Goal: Task Accomplishment & Management: Manage account settings

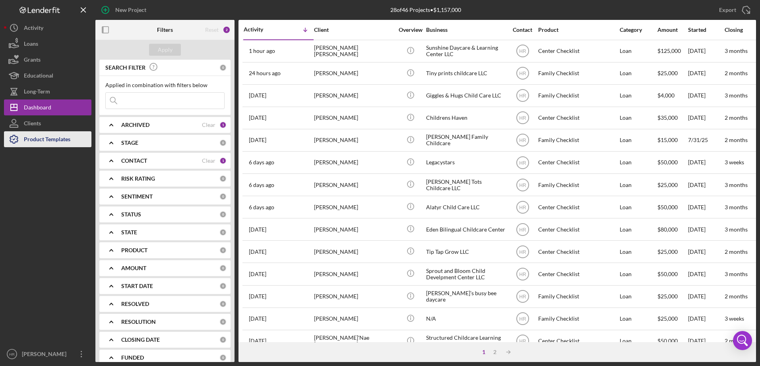
click at [45, 140] on div "Product Templates" at bounding box center [47, 140] width 47 height 18
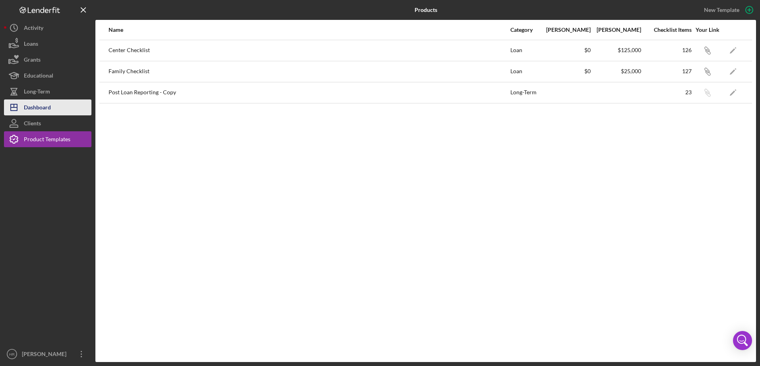
click at [35, 108] on div "Dashboard" at bounding box center [37, 108] width 27 height 18
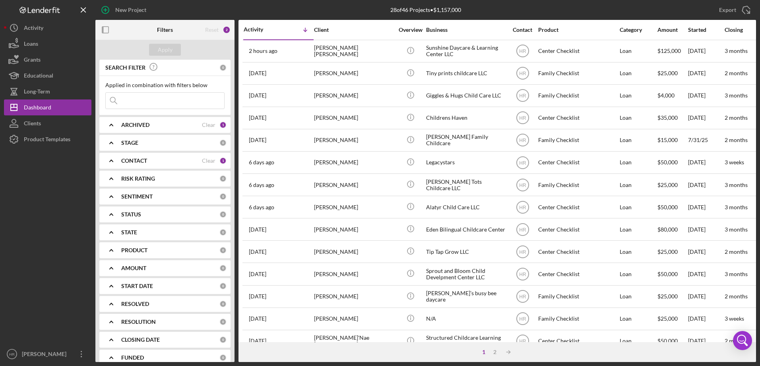
click at [132, 161] on b "CONTACT" at bounding box center [134, 160] width 26 height 6
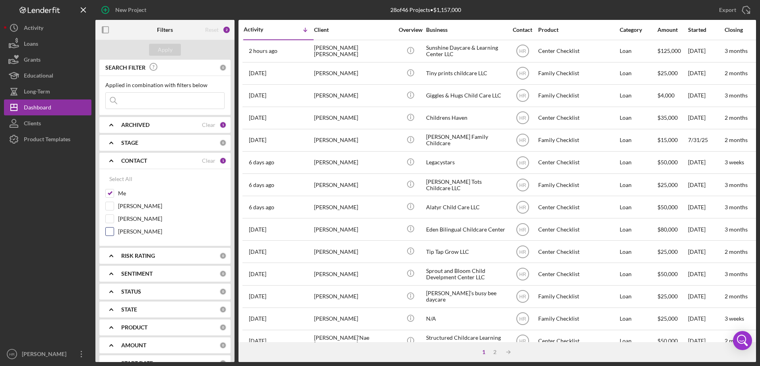
click at [133, 231] on label "[PERSON_NAME]" at bounding box center [171, 231] width 107 height 8
click at [114, 231] on input "[PERSON_NAME]" at bounding box center [110, 231] width 8 height 8
checkbox input "true"
click at [173, 45] on button "Apply" at bounding box center [165, 50] width 32 height 12
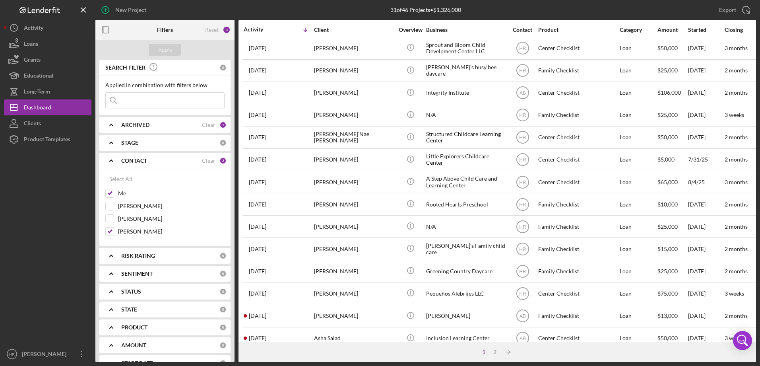
scroll to position [266, 0]
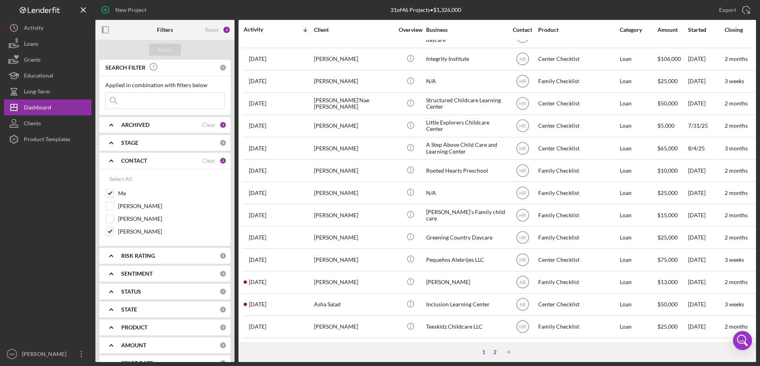
click at [495, 353] on div "2" at bounding box center [494, 352] width 11 height 6
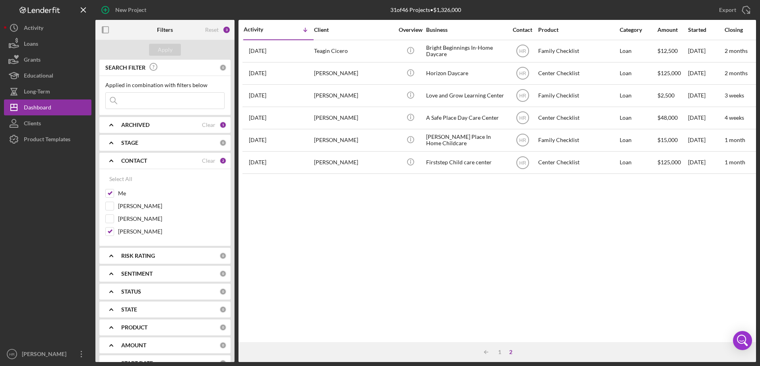
scroll to position [0, 0]
click at [502, 350] on div "1" at bounding box center [499, 352] width 11 height 6
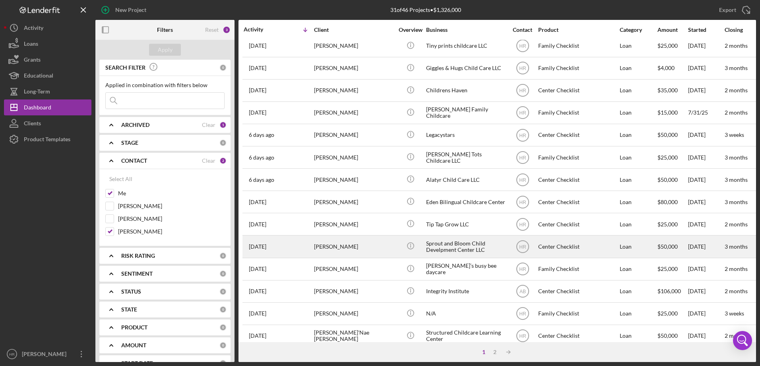
scroll to position [119, 0]
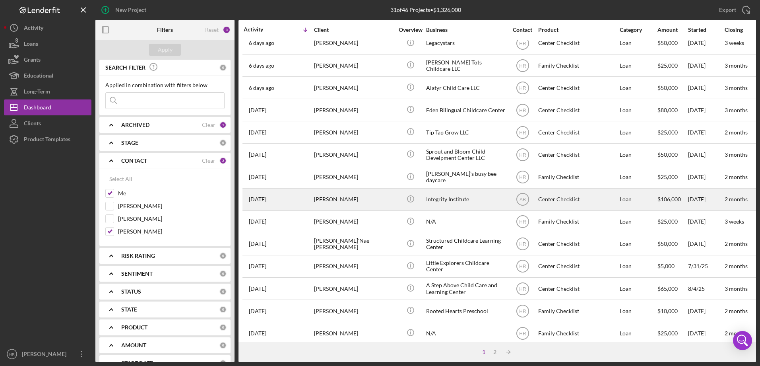
click at [344, 191] on div "[PERSON_NAME]" at bounding box center [354, 199] width 80 height 21
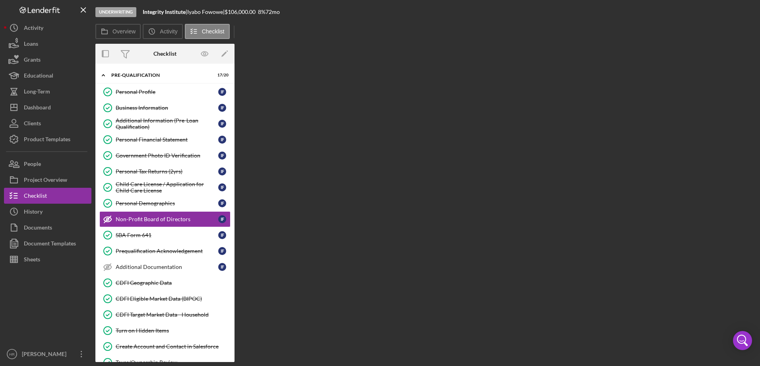
scroll to position [6, 0]
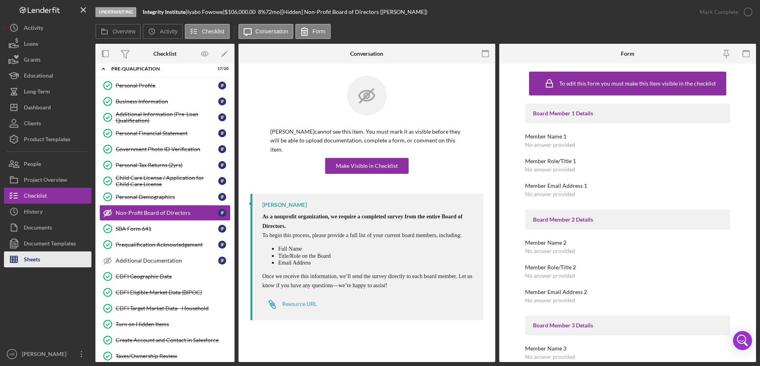
click at [43, 259] on button "Sheets" at bounding box center [47, 259] width 87 height 16
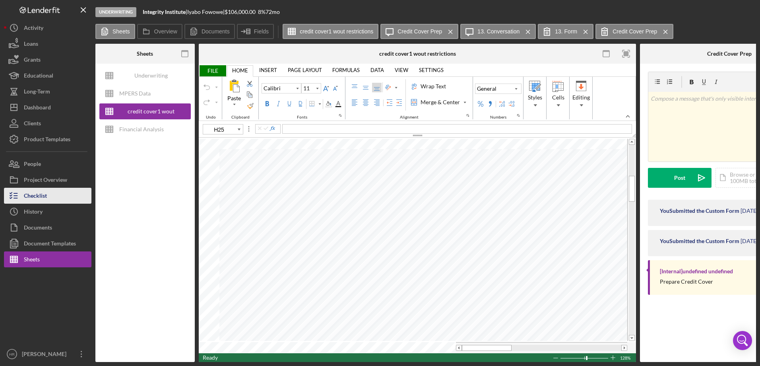
click at [61, 198] on button "Checklist" at bounding box center [47, 196] width 87 height 16
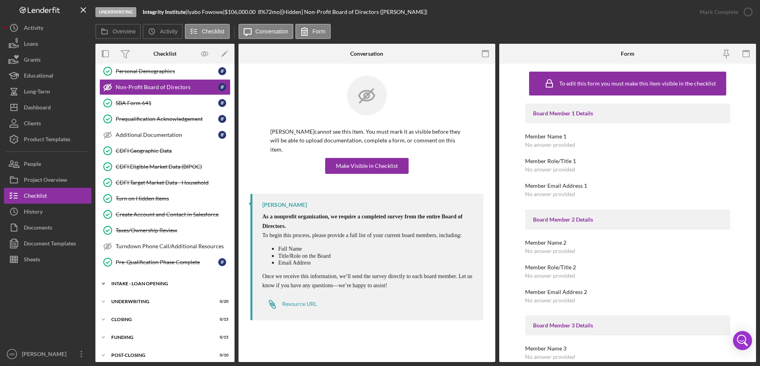
scroll to position [138, 0]
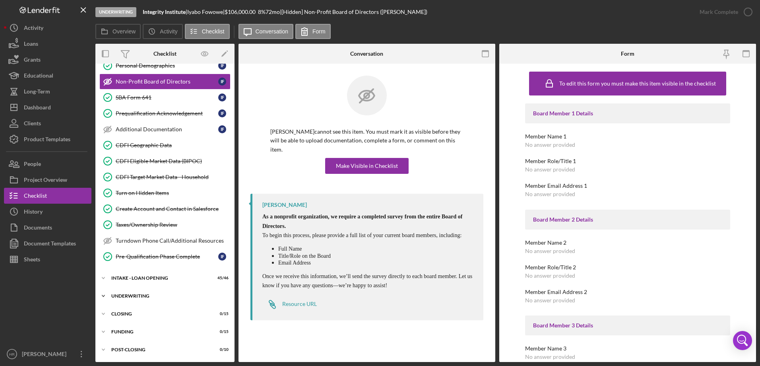
click at [140, 292] on div "Icon/Expander UNDERWRITING 0 / 20" at bounding box center [164, 296] width 139 height 16
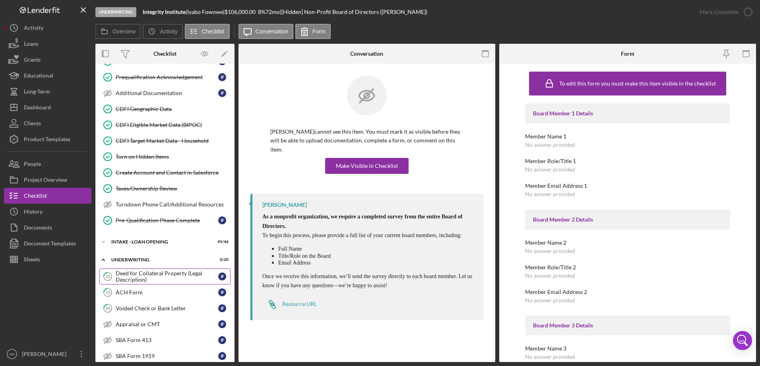
scroll to position [217, 0]
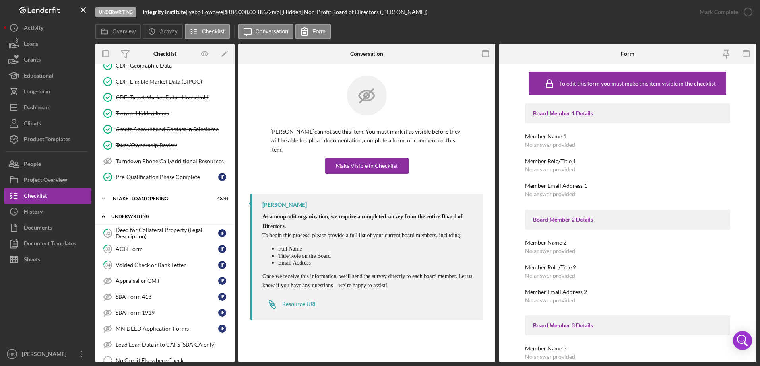
click at [131, 218] on div "UNDERWRITING" at bounding box center [167, 216] width 113 height 5
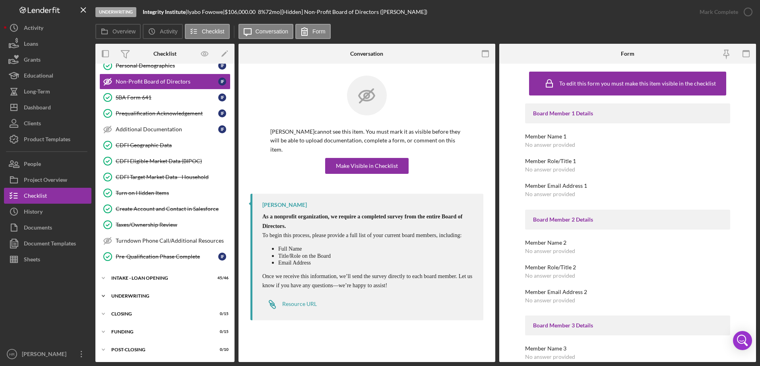
scroll to position [138, 0]
click at [134, 298] on div "UNDERWRITING" at bounding box center [167, 295] width 113 height 5
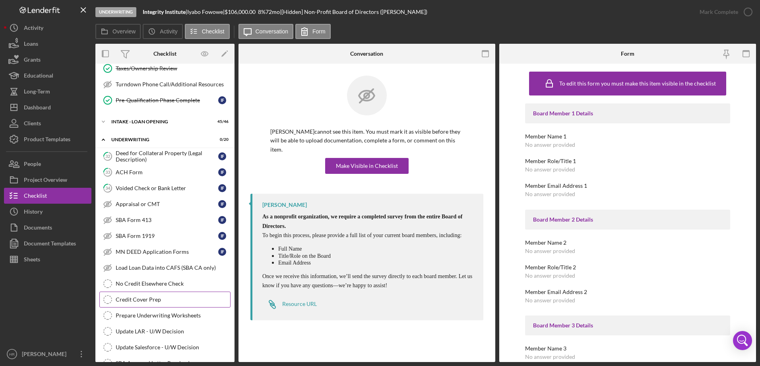
scroll to position [297, 0]
click at [130, 297] on div "Credit Cover Prep" at bounding box center [173, 296] width 115 height 6
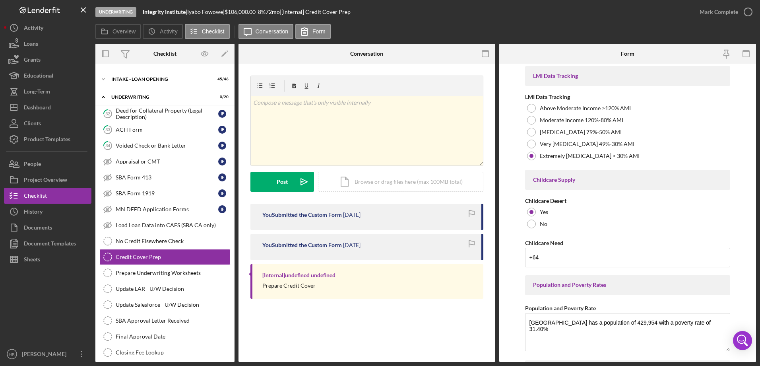
scroll to position [994, 0]
click at [36, 263] on div "Sheets" at bounding box center [32, 260] width 16 height 18
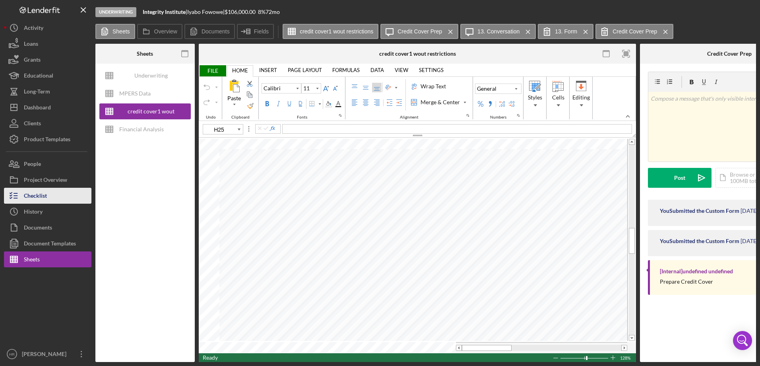
click at [42, 193] on div "Checklist" at bounding box center [35, 197] width 23 height 18
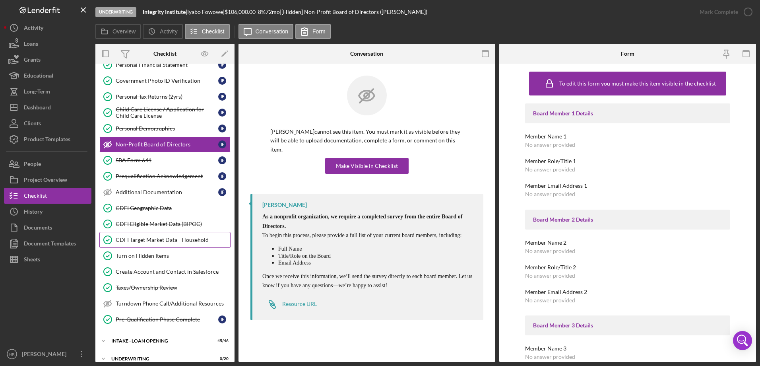
scroll to position [138, 0]
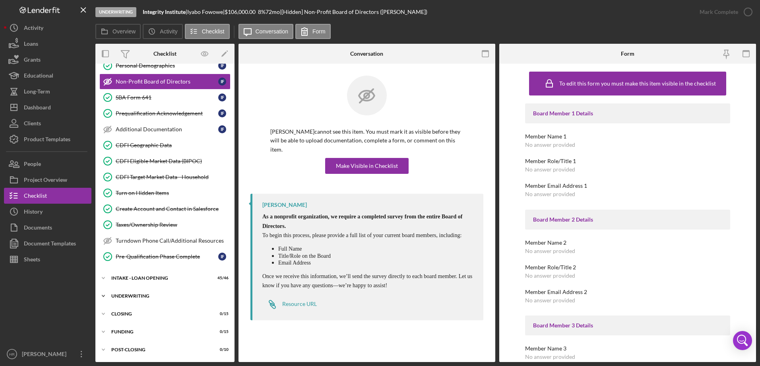
click at [135, 293] on div "Icon/Expander UNDERWRITING 0 / 20" at bounding box center [164, 296] width 139 height 16
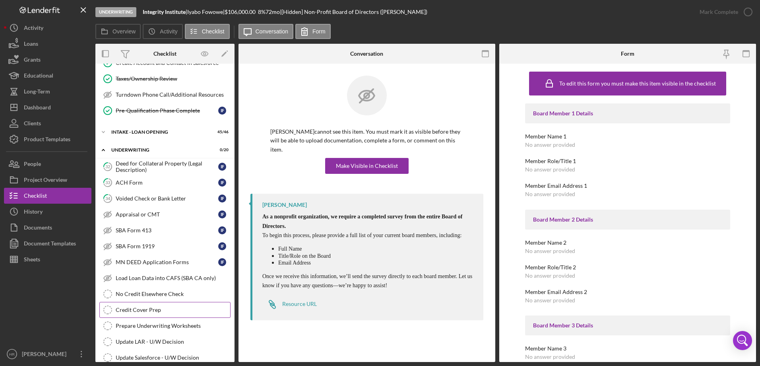
scroll to position [297, 0]
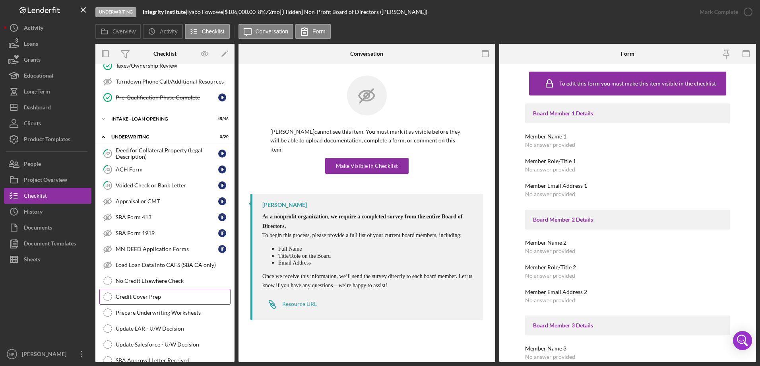
click at [130, 295] on div "Credit Cover Prep" at bounding box center [173, 296] width 115 height 6
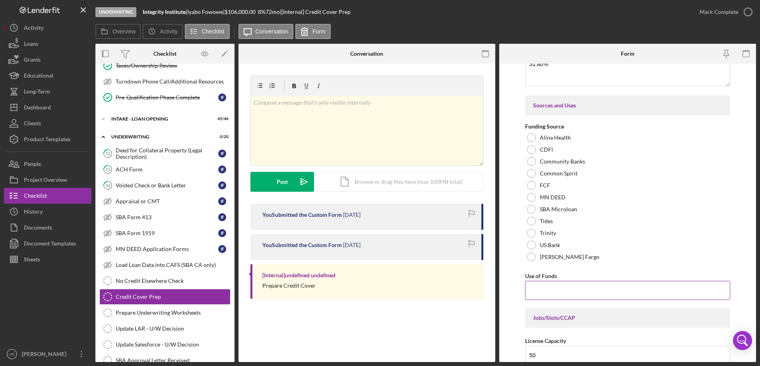
scroll to position [1272, 0]
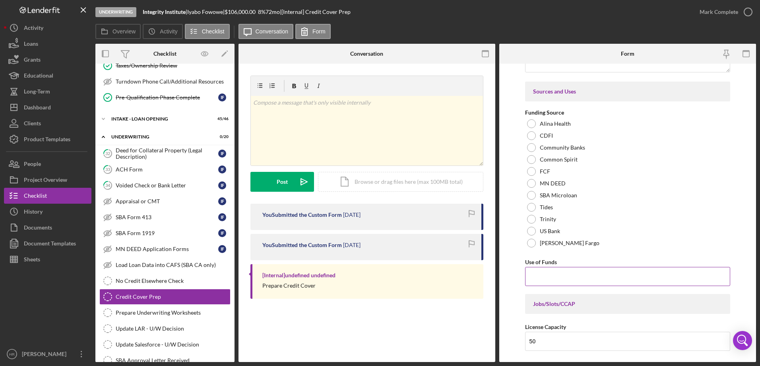
click at [542, 280] on input "Use of Funds" at bounding box center [628, 276] width 206 height 19
click at [573, 274] on input "Use of Funds" at bounding box center [628, 276] width 206 height 19
click at [52, 257] on button "Sheets" at bounding box center [47, 259] width 87 height 16
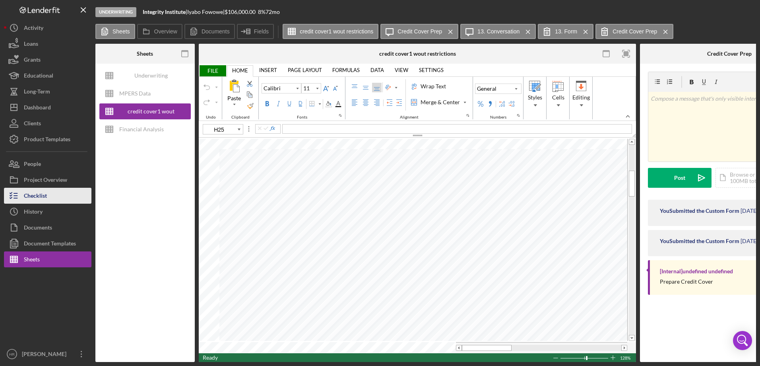
click at [49, 194] on button "Checklist" at bounding box center [47, 196] width 87 height 16
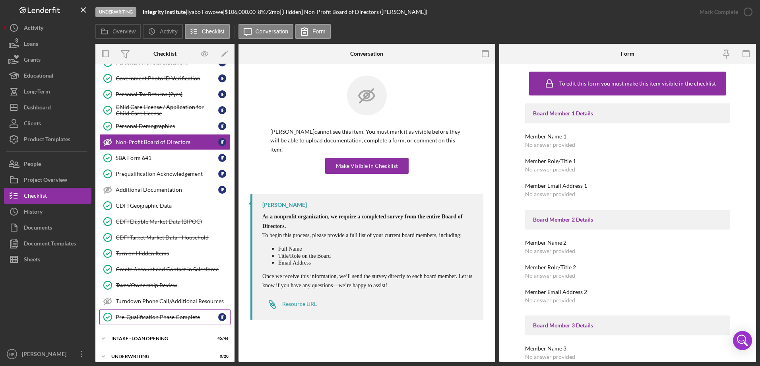
scroll to position [138, 0]
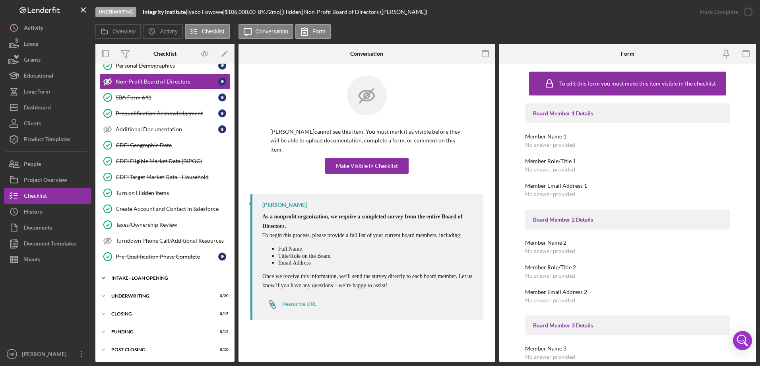
click at [141, 280] on div "INTAKE - LOAN OPENING" at bounding box center [167, 278] width 113 height 5
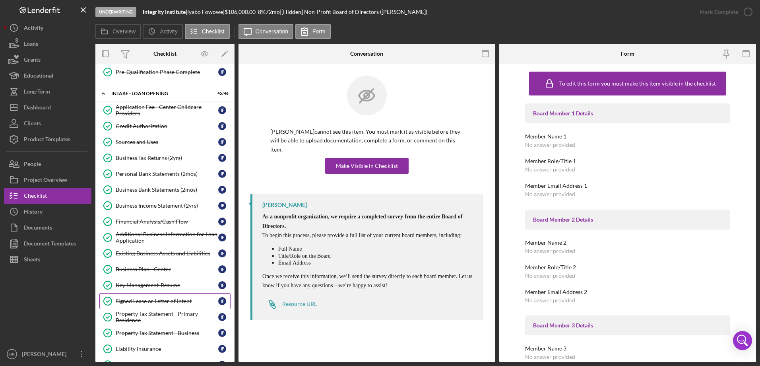
scroll to position [336, 0]
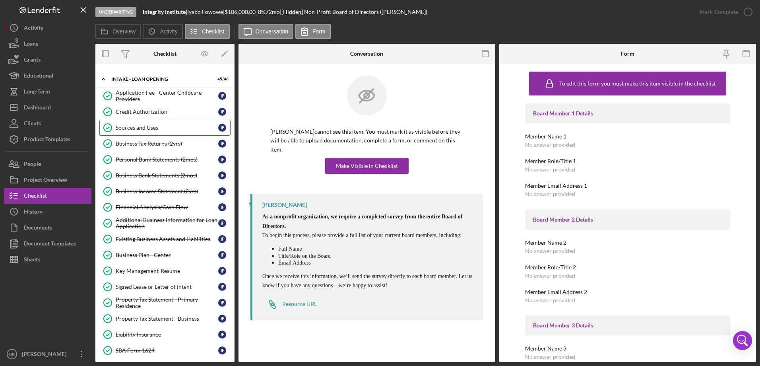
click at [144, 130] on div "Sources and Uses" at bounding box center [167, 127] width 103 height 6
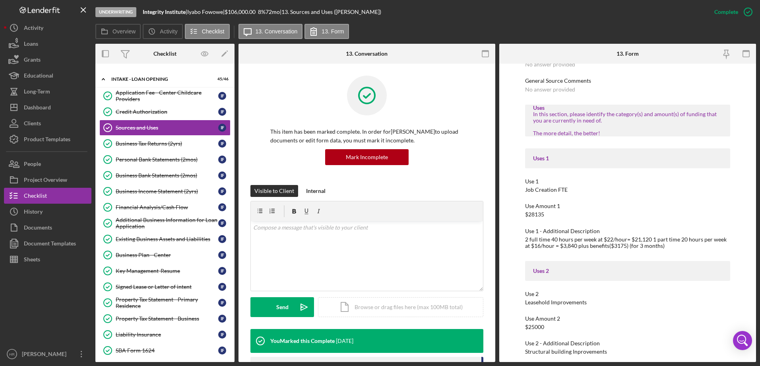
scroll to position [596, 0]
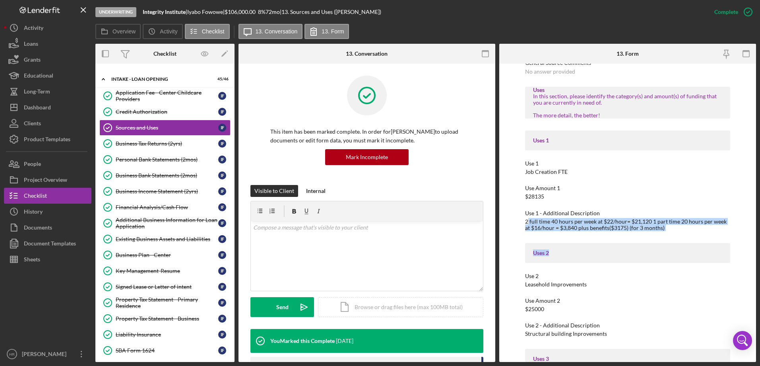
drag, startPoint x: 527, startPoint y: 221, endPoint x: 683, endPoint y: 234, distance: 156.4
click at [683, 234] on div "Sources In some situations, you may need multiple funding sources to be able to…" at bounding box center [628, 249] width 206 height 1485
click at [682, 234] on div "Sources In some situations, you may need multiple funding sources to be able to…" at bounding box center [628, 249] width 206 height 1485
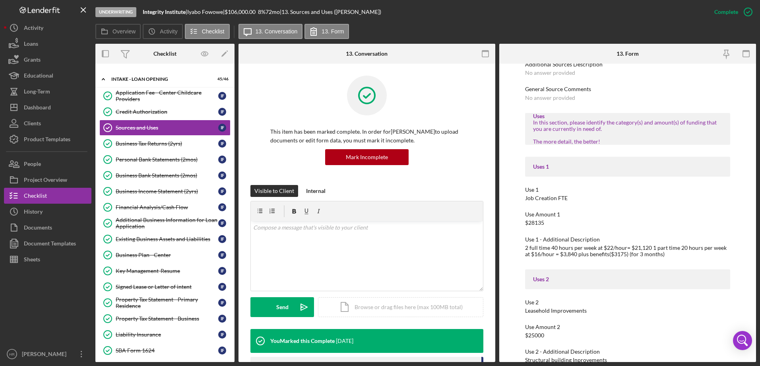
scroll to position [557, 0]
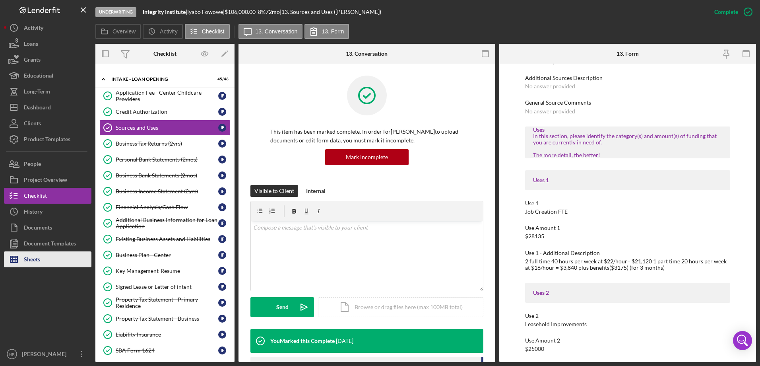
drag, startPoint x: 25, startPoint y: 258, endPoint x: 38, endPoint y: 256, distance: 13.3
click at [25, 258] on div "Sheets" at bounding box center [32, 260] width 16 height 18
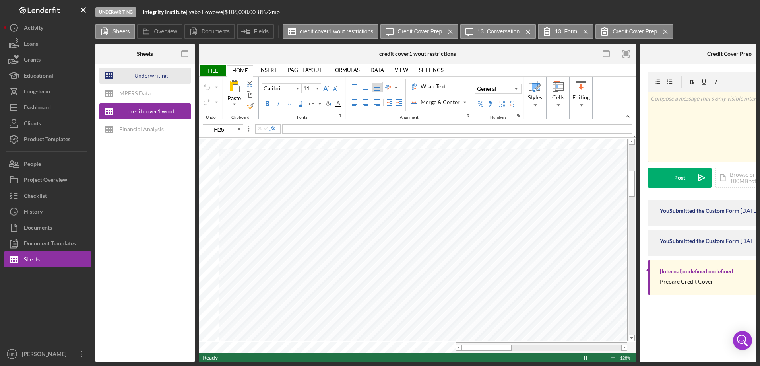
click at [140, 72] on div "Underwriting Worksheets - Template 2022" at bounding box center [151, 76] width 64 height 16
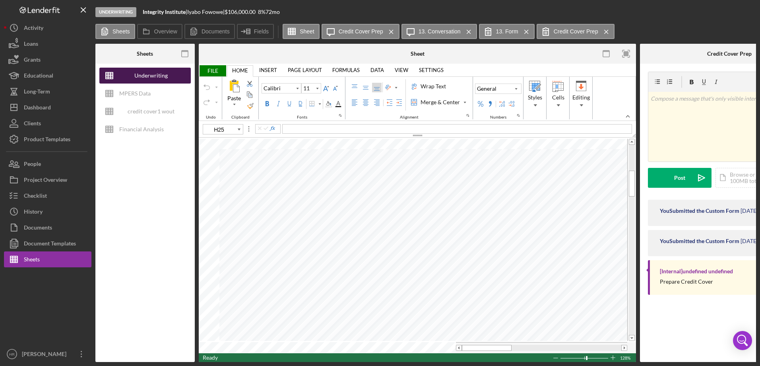
type input "10"
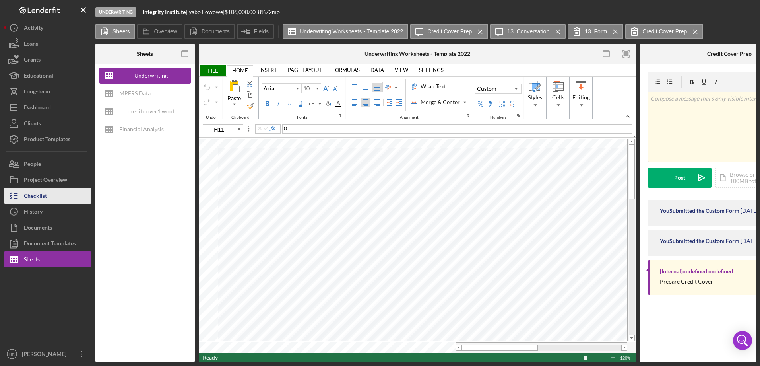
click at [37, 190] on div "Checklist" at bounding box center [35, 197] width 23 height 18
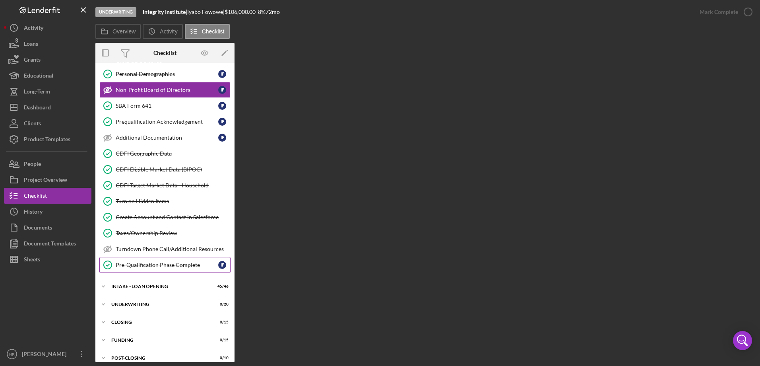
scroll to position [137, 0]
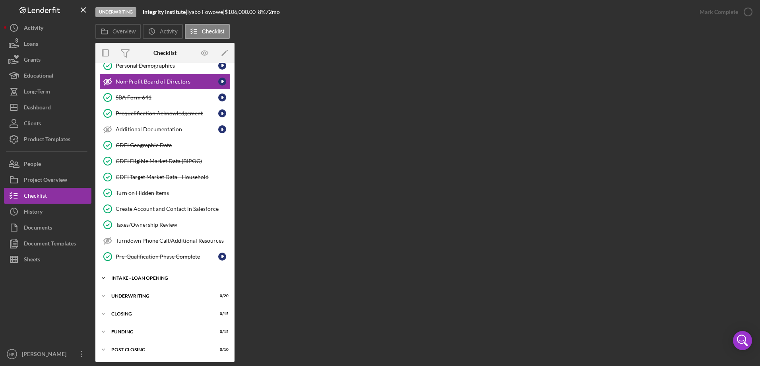
click at [163, 285] on div "Icon/Expander INTAKE - LOAN OPENING 45 / 46" at bounding box center [164, 278] width 139 height 16
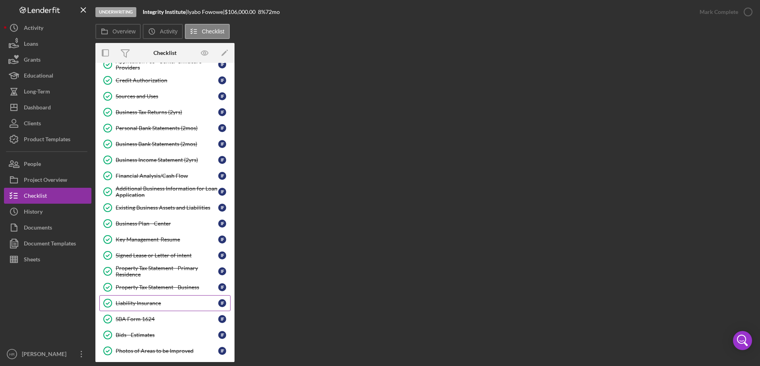
scroll to position [375, 0]
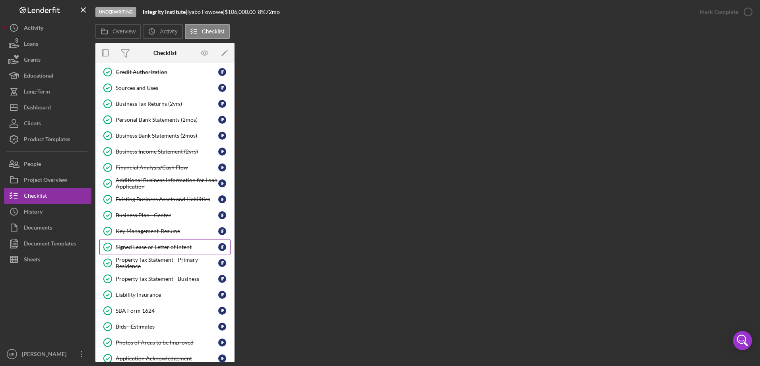
click at [135, 243] on link "Signed Lease or Letter of intent Signed Lease or Letter of intent I F" at bounding box center [164, 247] width 131 height 16
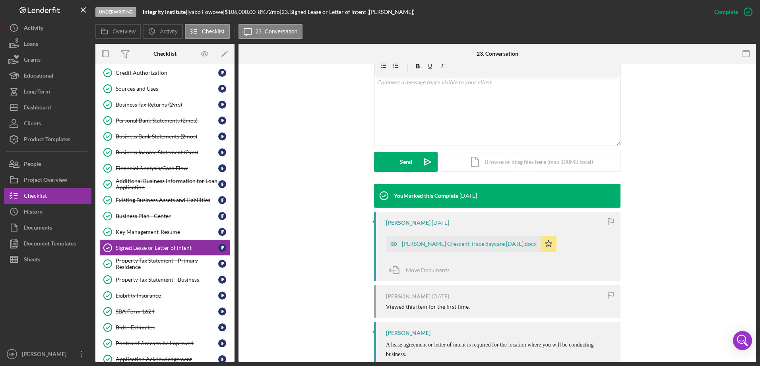
scroll to position [159, 0]
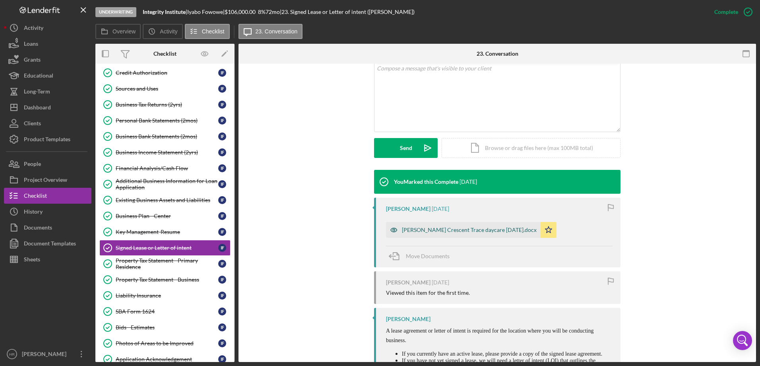
click at [431, 225] on div "[PERSON_NAME] Crescent Trace daycare [DATE].docx" at bounding box center [463, 230] width 155 height 16
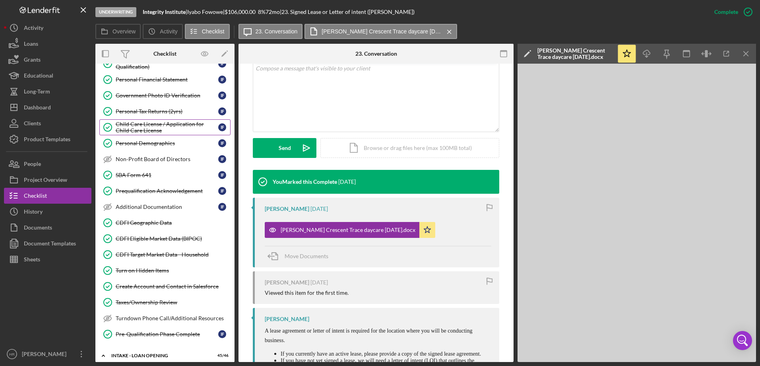
scroll to position [0, 0]
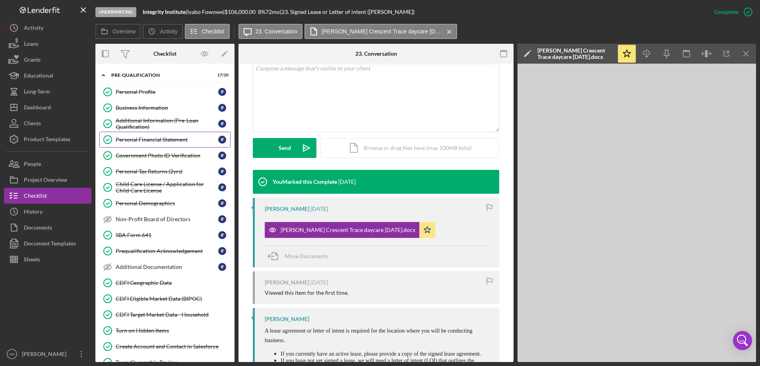
drag, startPoint x: 145, startPoint y: 140, endPoint x: 150, endPoint y: 139, distance: 4.8
click at [145, 140] on div "Personal Financial Statement" at bounding box center [167, 139] width 103 height 6
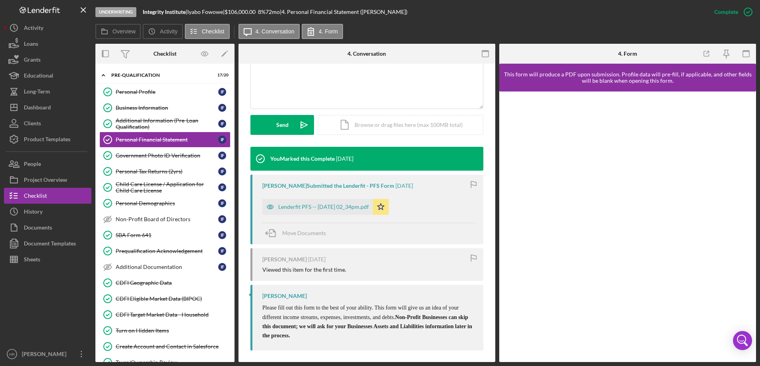
scroll to position [185, 0]
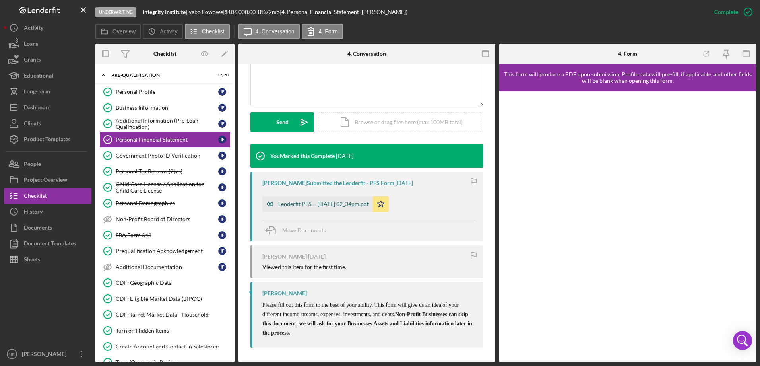
click at [311, 203] on div "Lenderfit PFS -- [DATE] 02_34pm.pdf" at bounding box center [323, 204] width 91 height 6
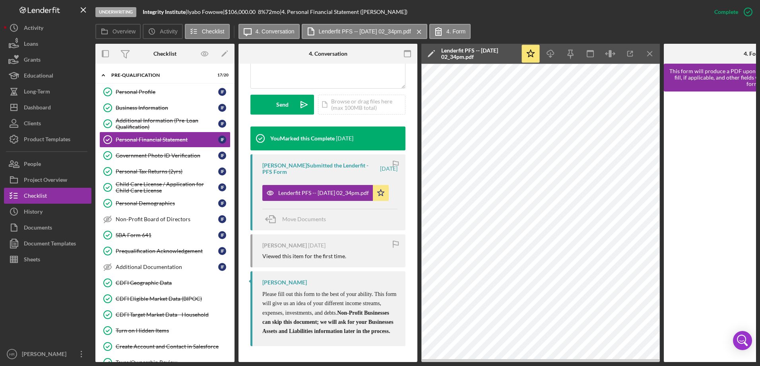
scroll to position [229, 0]
click at [141, 122] on div "Additional Information (Pre-Loan Qualification)" at bounding box center [167, 123] width 103 height 13
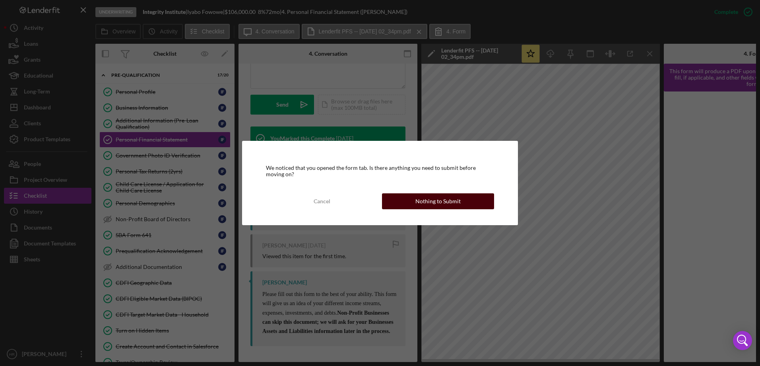
click at [458, 195] on div "Nothing to Submit" at bounding box center [438, 201] width 45 height 16
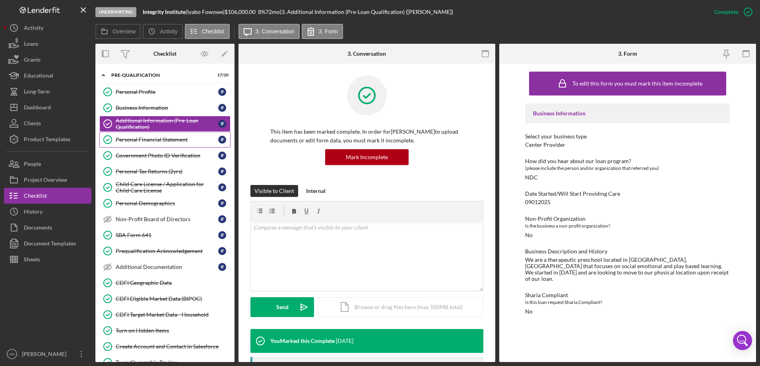
click at [148, 142] on div "Personal Financial Statement" at bounding box center [167, 139] width 103 height 6
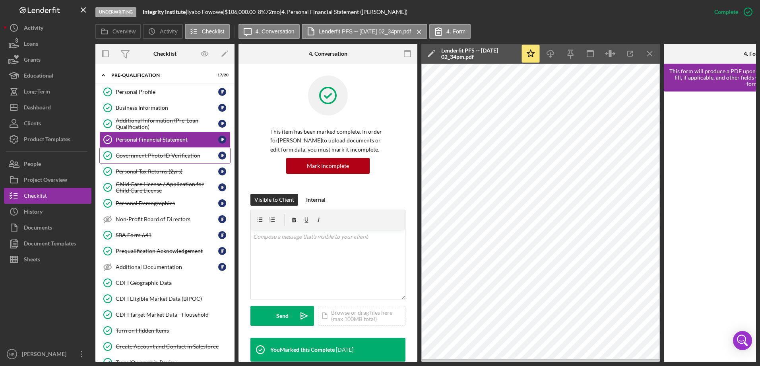
click at [148, 153] on div "Government Photo ID Verification" at bounding box center [167, 155] width 103 height 6
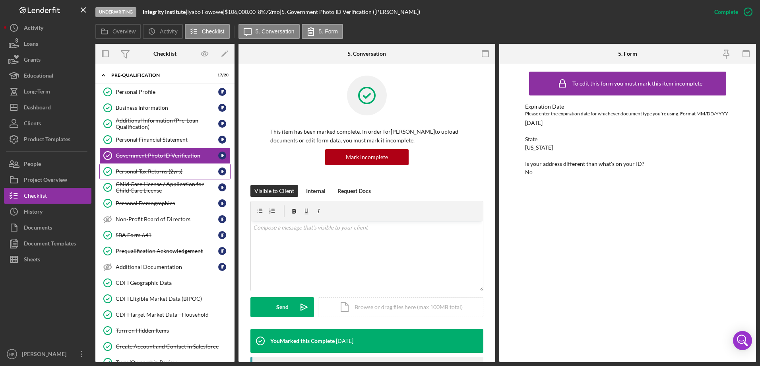
click at [146, 172] on div "Personal Tax Returns (2yrs)" at bounding box center [167, 171] width 103 height 6
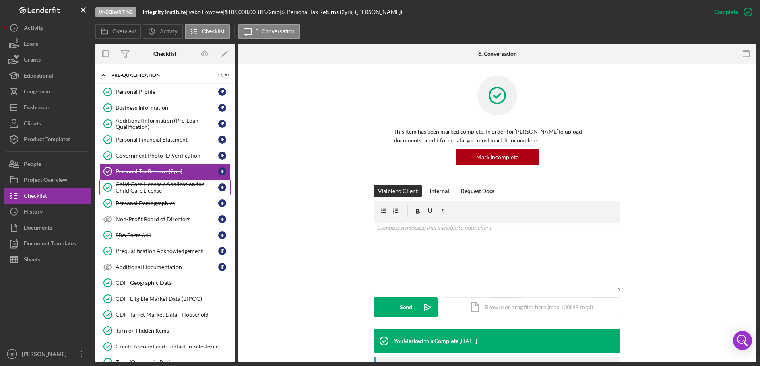
click at [152, 186] on div "Child Care License / Application for Child Care License" at bounding box center [167, 187] width 103 height 13
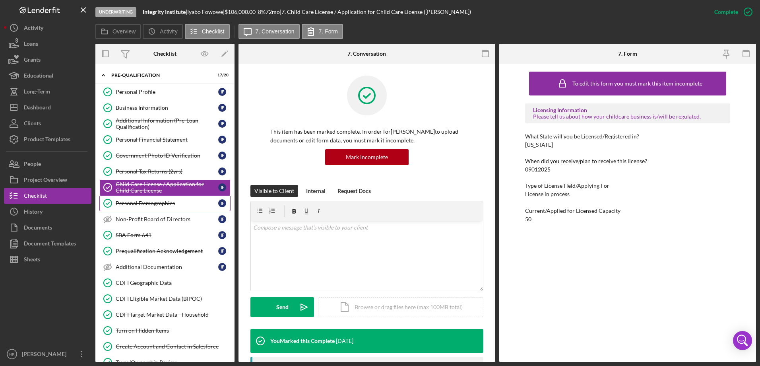
click at [150, 204] on div "Personal Demographics" at bounding box center [167, 203] width 103 height 6
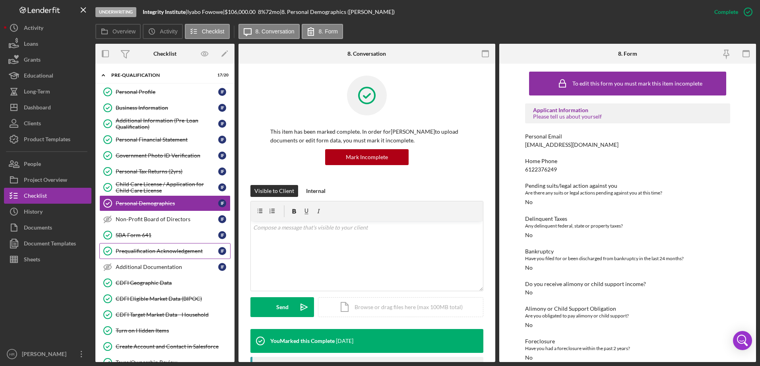
click at [140, 248] on div "Prequalification Acknowledgement" at bounding box center [167, 251] width 103 height 6
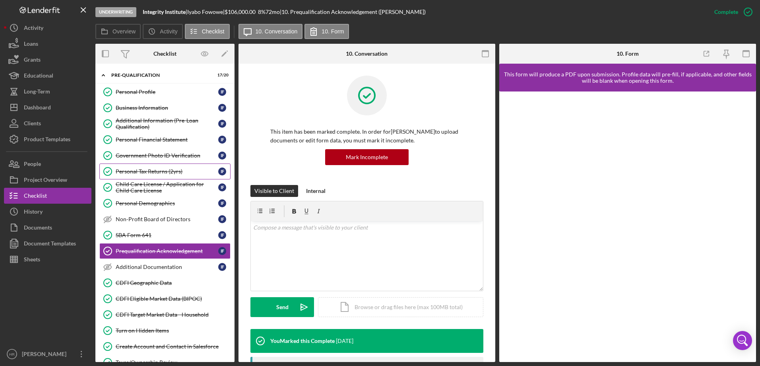
click at [151, 176] on link "Personal Tax Returns (2yrs) Personal Tax Returns (2yrs) I F" at bounding box center [164, 171] width 131 height 16
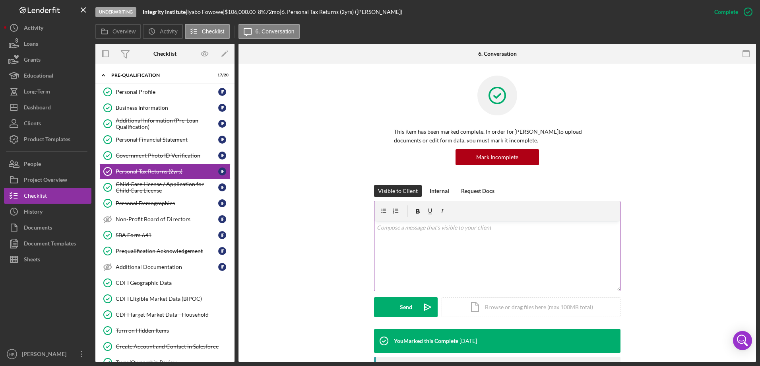
scroll to position [159, 0]
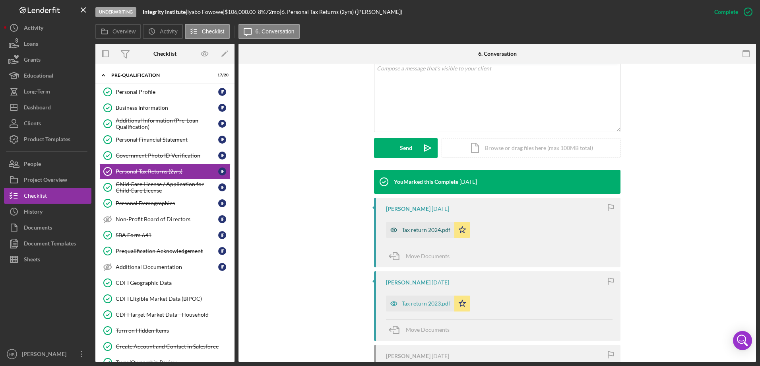
click at [409, 232] on div "Tax return 2024.pdf" at bounding box center [426, 230] width 49 height 6
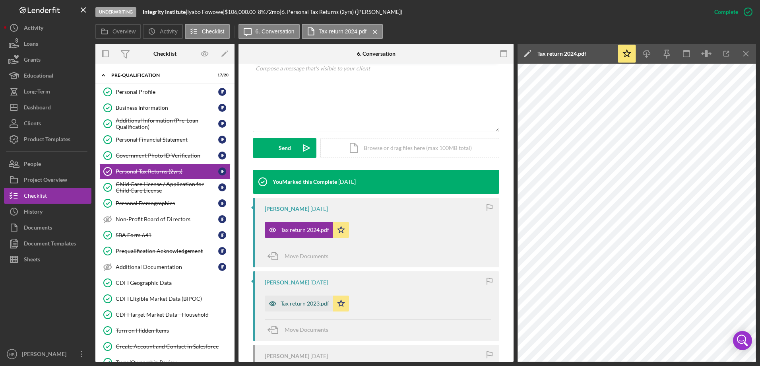
click at [294, 302] on div "Tax return 2023.pdf" at bounding box center [305, 303] width 49 height 6
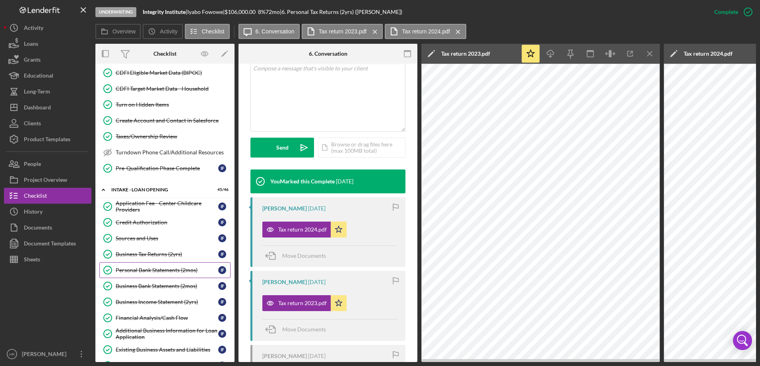
scroll to position [278, 0]
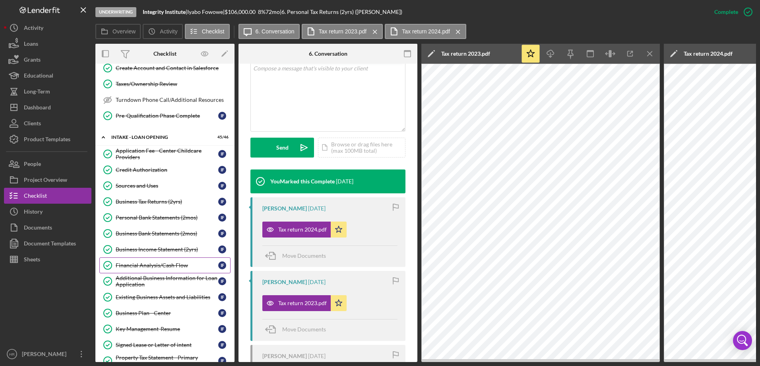
click at [147, 270] on link "Financial Analysis/Cash Flow Financial Analysis/Cash Flow I F" at bounding box center [164, 265] width 131 height 16
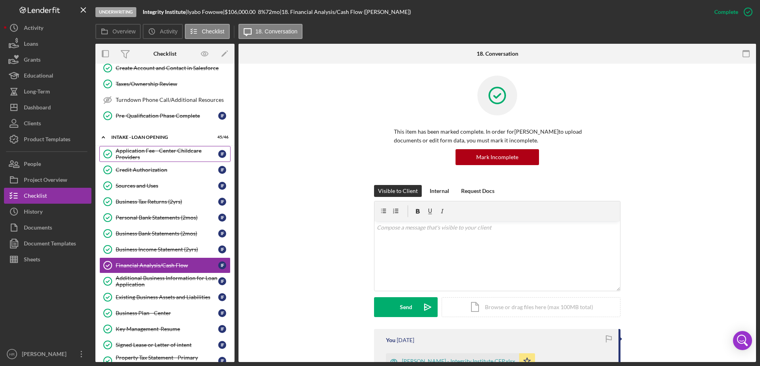
click at [148, 156] on div "Application Fee - Center Childcare Providers" at bounding box center [167, 154] width 103 height 13
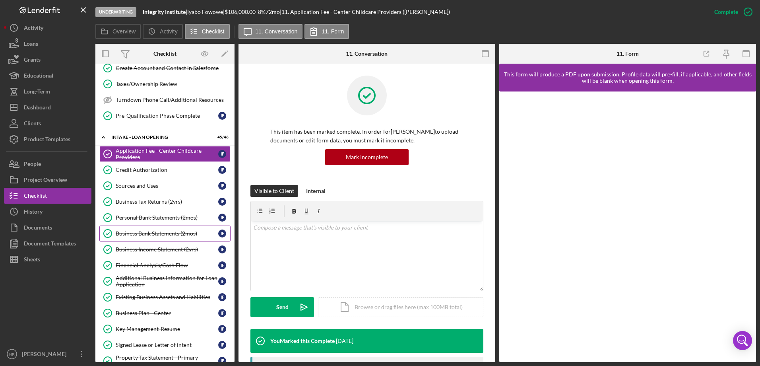
click at [138, 232] on div "Business Bank Statements (2mos)" at bounding box center [167, 233] width 103 height 6
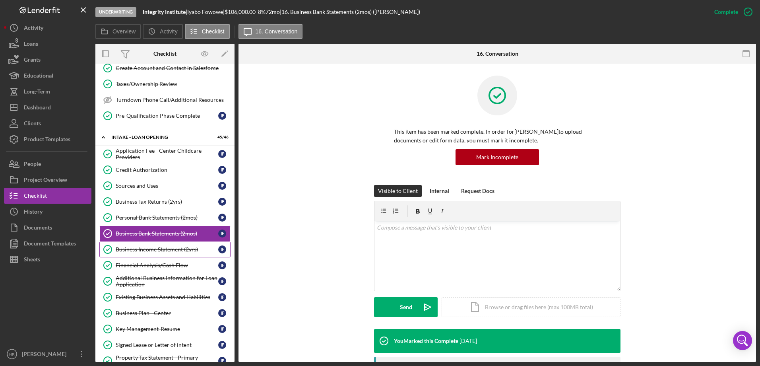
click at [148, 245] on link "Business Income Statement (2yrs) Business Income Statement (2yrs) I F" at bounding box center [164, 249] width 131 height 16
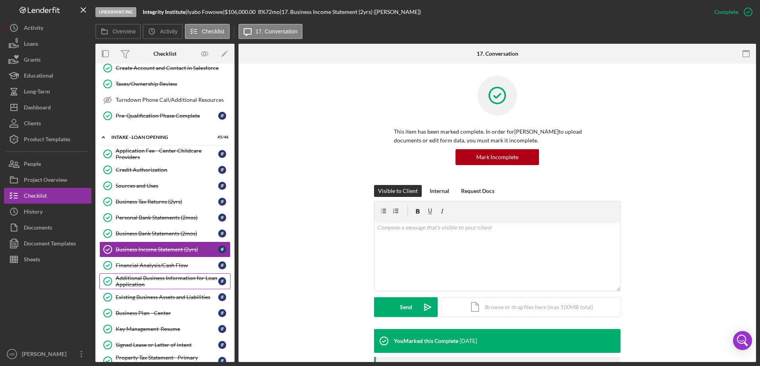
drag, startPoint x: 148, startPoint y: 264, endPoint x: 142, endPoint y: 276, distance: 12.6
click at [148, 265] on div "Financial Analysis/Cash Flow" at bounding box center [167, 265] width 103 height 6
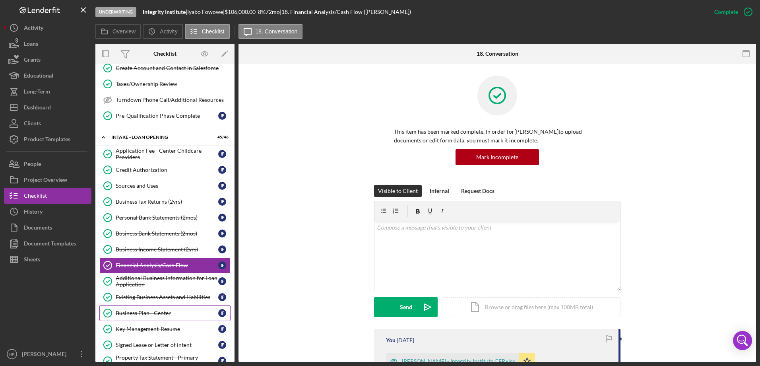
click at [146, 309] on link "Business Plan - Center Business Plan - Center I F" at bounding box center [164, 313] width 131 height 16
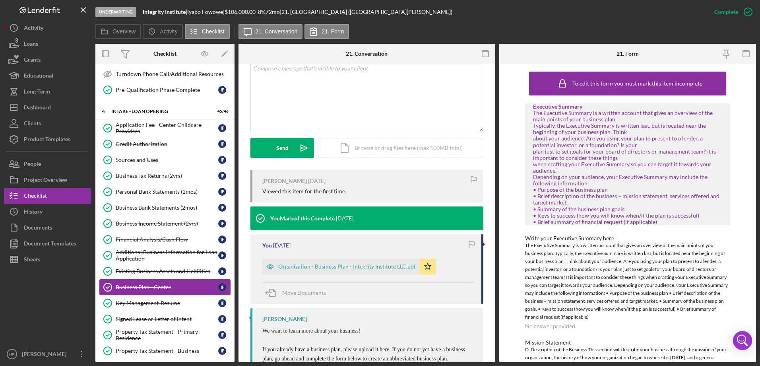
scroll to position [318, 0]
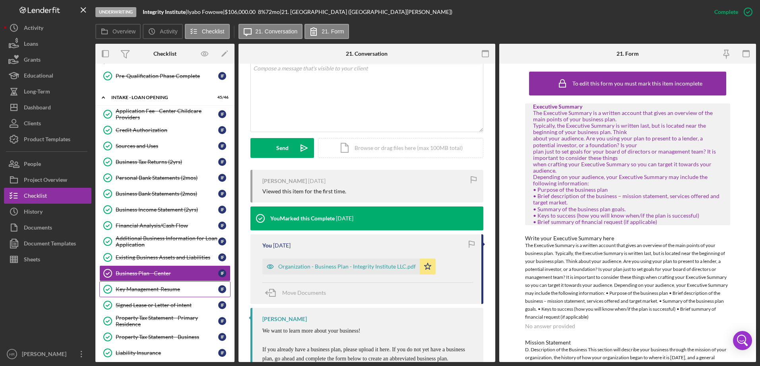
click at [138, 288] on div "Key Management-Resume" at bounding box center [167, 289] width 103 height 6
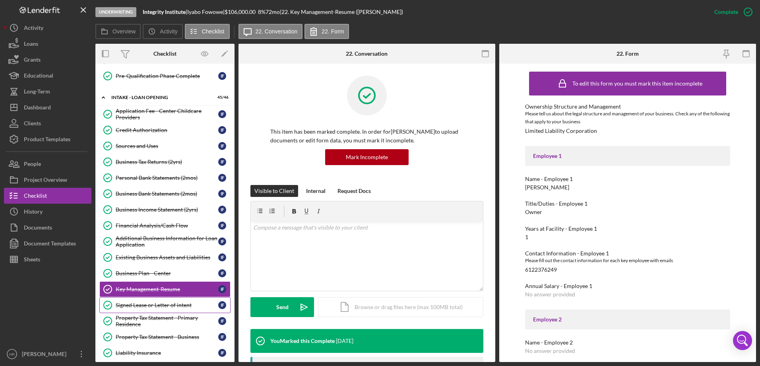
click at [148, 306] on div "Signed Lease or Letter of intent" at bounding box center [167, 305] width 103 height 6
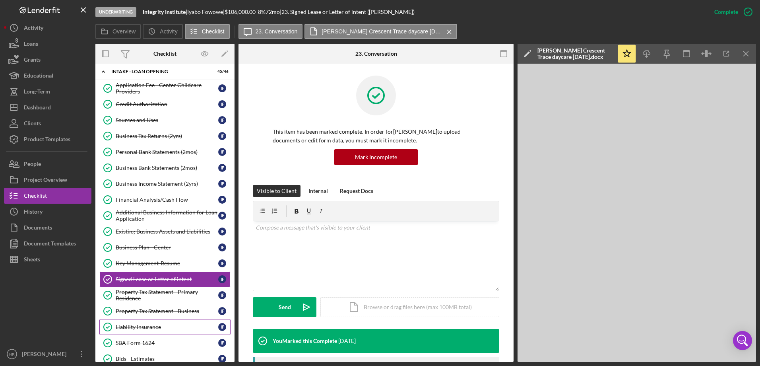
scroll to position [358, 0]
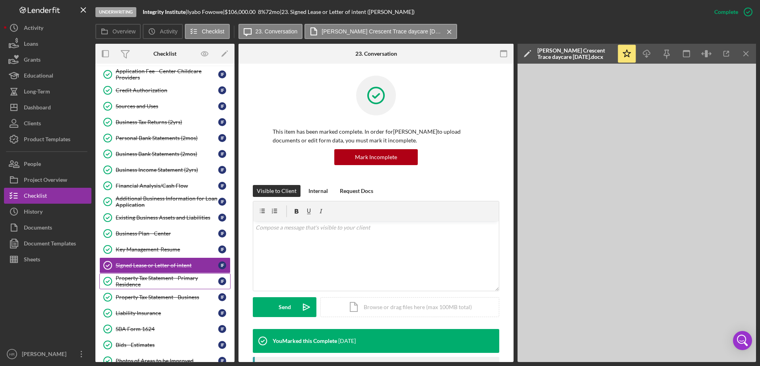
click at [146, 280] on div "Property Tax Statement - Primary Residence" at bounding box center [167, 281] width 103 height 13
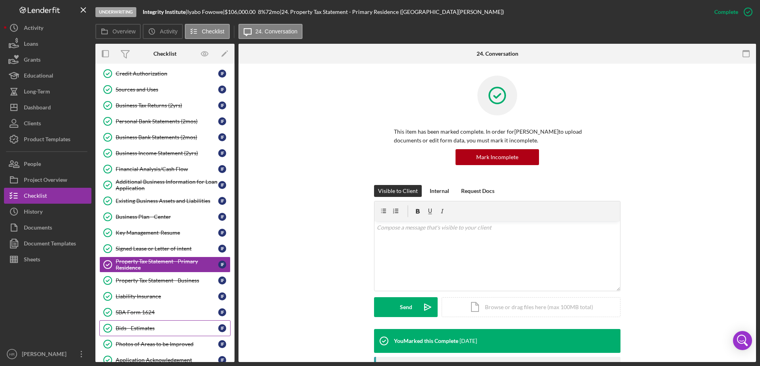
scroll to position [318, 0]
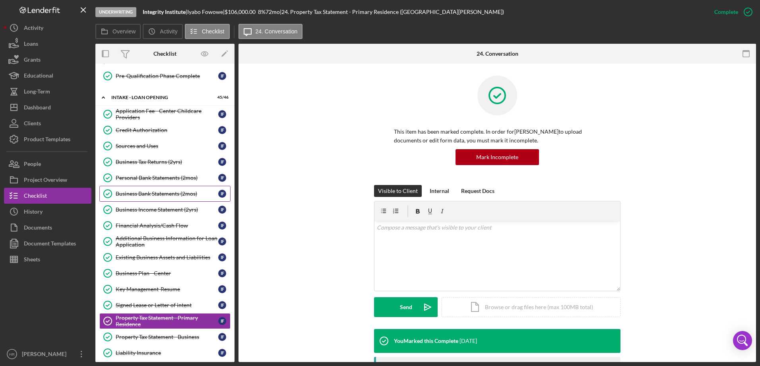
click at [148, 192] on div "Business Bank Statements (2mos)" at bounding box center [167, 193] width 103 height 6
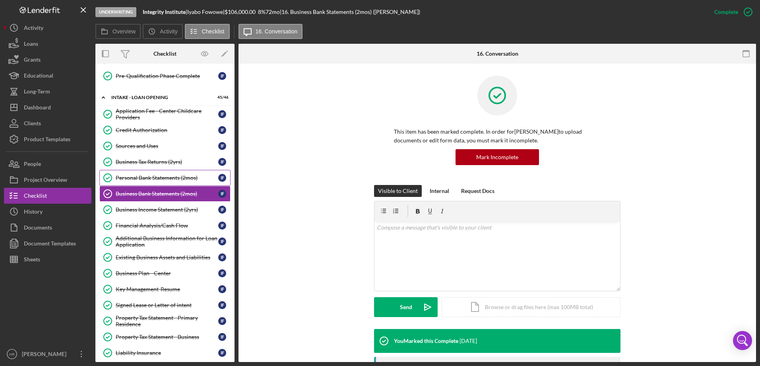
click at [138, 176] on div "Personal Bank Statements (2mos)" at bounding box center [167, 178] width 103 height 6
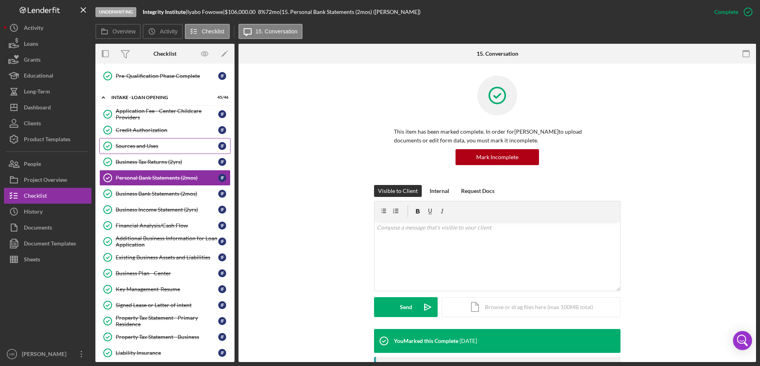
click at [137, 141] on link "Sources and Uses Sources and Uses I F" at bounding box center [164, 146] width 131 height 16
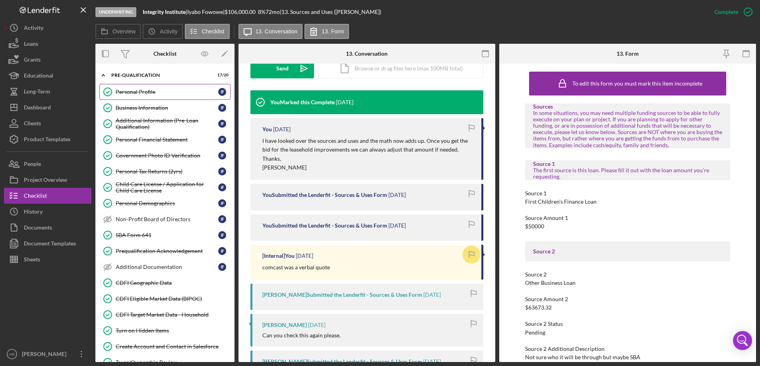
click at [143, 97] on link "Personal Profile Personal Profile I F" at bounding box center [164, 92] width 131 height 16
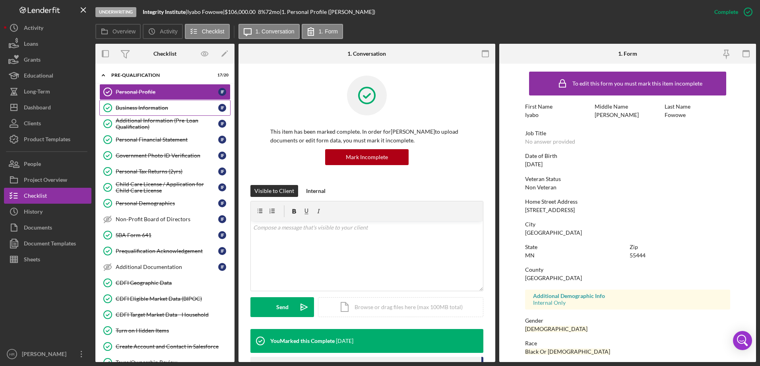
click at [144, 107] on div "Business Information" at bounding box center [167, 108] width 103 height 6
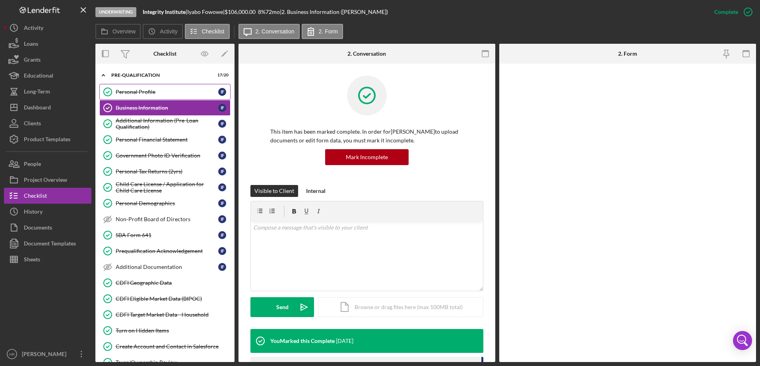
click at [141, 93] on div "Personal Profile" at bounding box center [167, 92] width 103 height 6
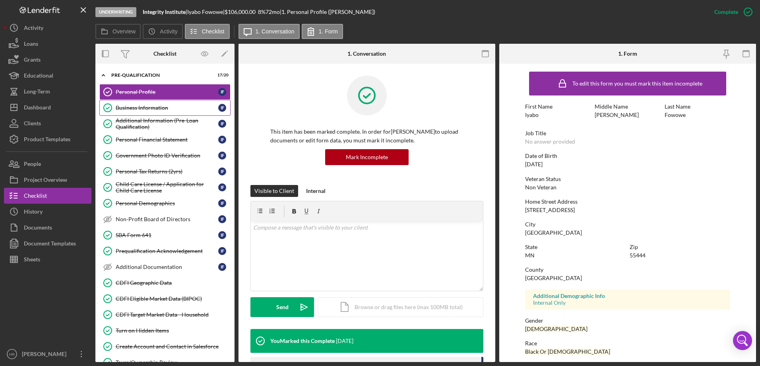
click at [152, 109] on div "Business Information" at bounding box center [167, 108] width 103 height 6
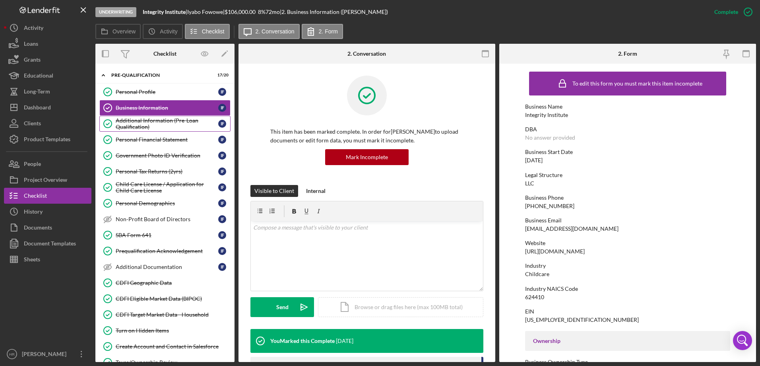
click at [148, 124] on div "Additional Information (Pre-Loan Qualification)" at bounding box center [167, 123] width 103 height 13
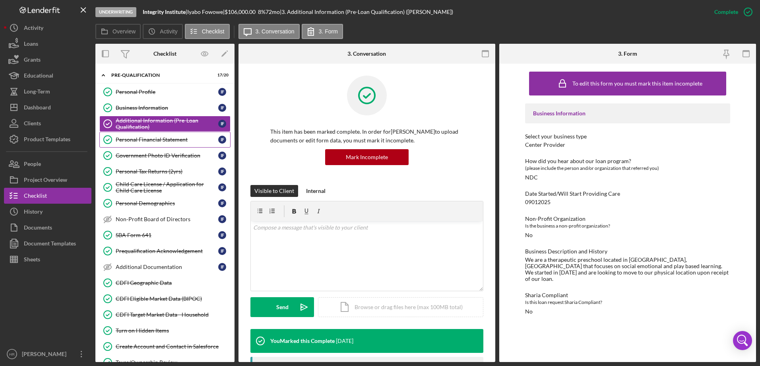
click at [148, 144] on link "Personal Financial Statement Personal Financial Statement I F" at bounding box center [164, 140] width 131 height 16
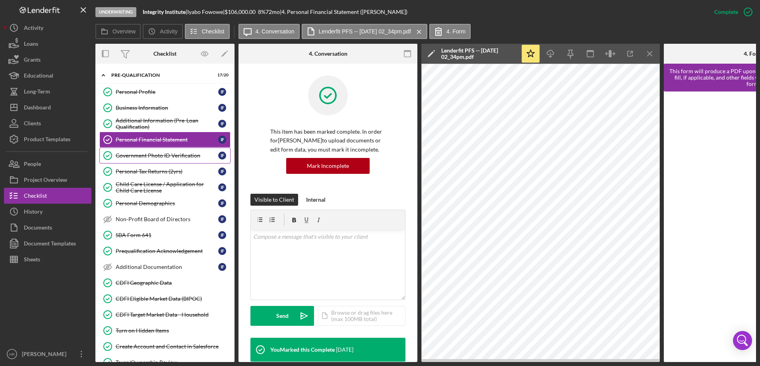
click at [144, 155] on div "Government Photo ID Verification" at bounding box center [167, 155] width 103 height 6
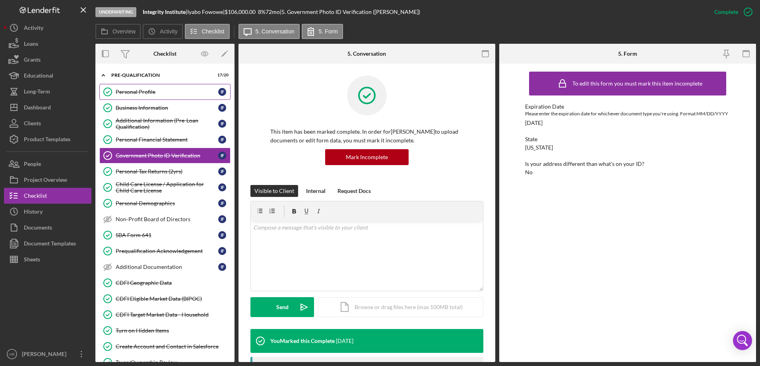
click at [136, 91] on div "Personal Profile" at bounding box center [167, 92] width 103 height 6
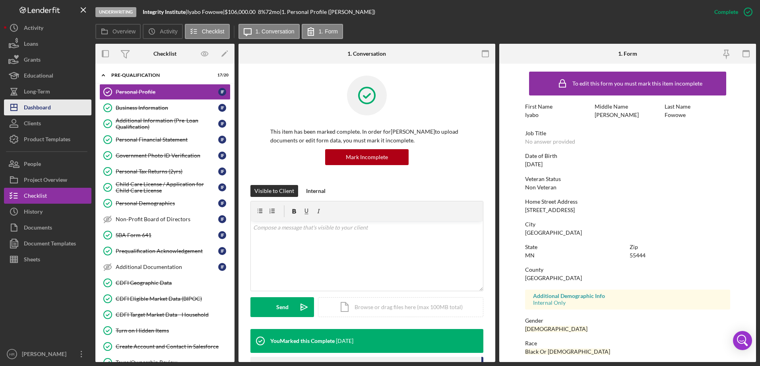
click at [41, 114] on div "Dashboard" at bounding box center [37, 108] width 27 height 18
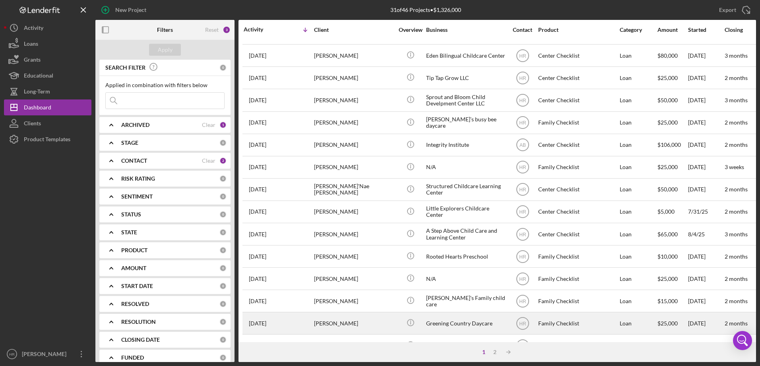
scroll to position [239, 0]
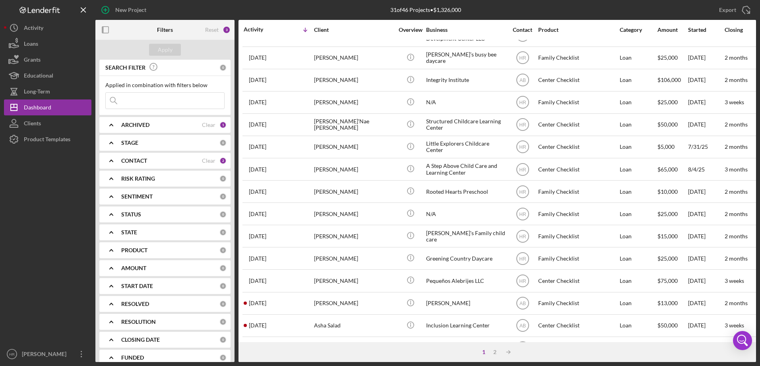
click at [152, 157] on div "CONTACT Clear 2" at bounding box center [173, 161] width 105 height 16
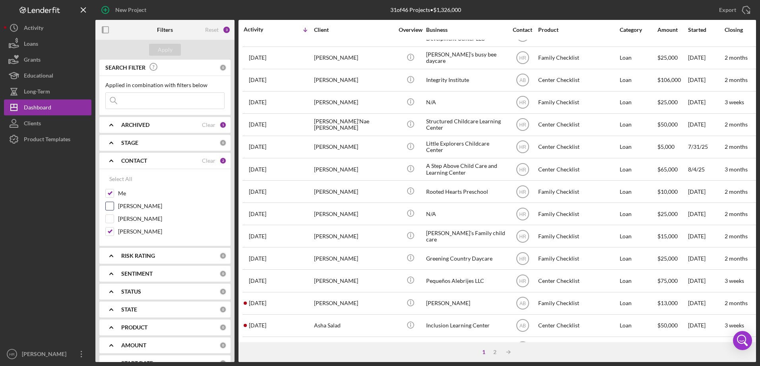
drag, startPoint x: 125, startPoint y: 231, endPoint x: 125, endPoint y: 205, distance: 25.8
click at [126, 231] on label "[PERSON_NAME]" at bounding box center [171, 231] width 107 height 8
click at [114, 231] on input "[PERSON_NAME]" at bounding box center [110, 231] width 8 height 8
click at [163, 47] on div "Apply" at bounding box center [165, 50] width 15 height 12
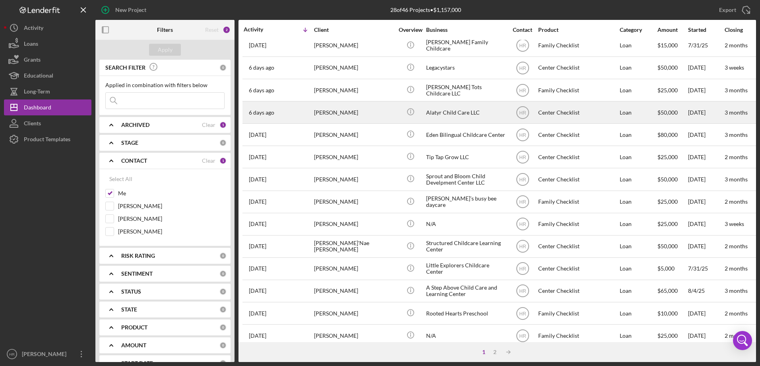
scroll to position [27, 0]
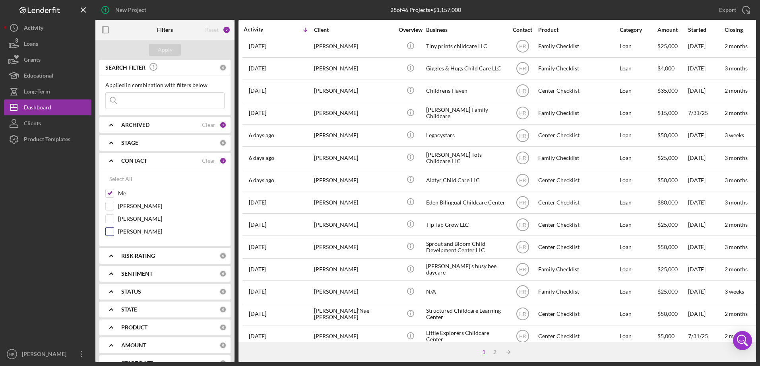
click at [128, 230] on label "[PERSON_NAME]" at bounding box center [171, 231] width 107 height 8
click at [114, 230] on input "[PERSON_NAME]" at bounding box center [110, 231] width 8 height 8
checkbox input "true"
click at [156, 50] on button "Apply" at bounding box center [165, 50] width 32 height 12
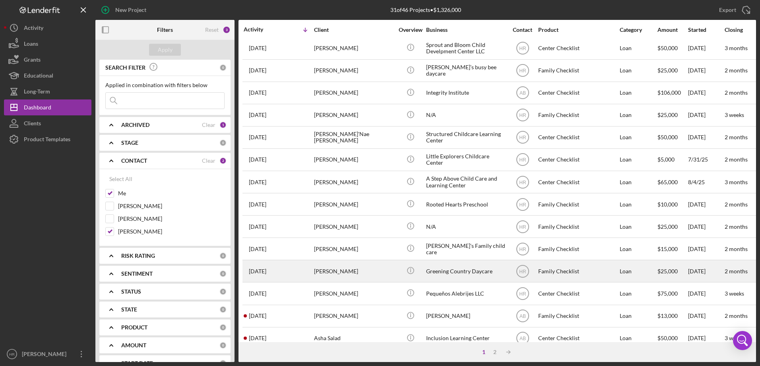
scroll to position [266, 0]
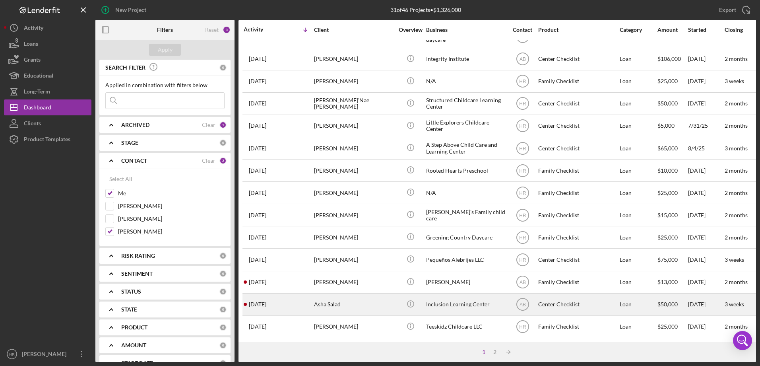
click at [348, 299] on div "Asha Salad" at bounding box center [354, 304] width 80 height 21
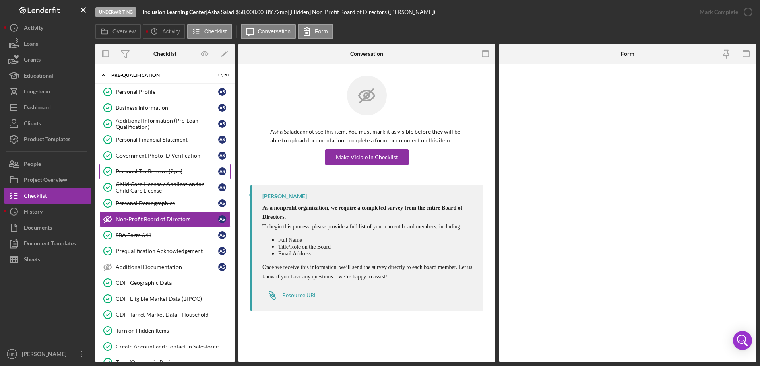
scroll to position [6, 0]
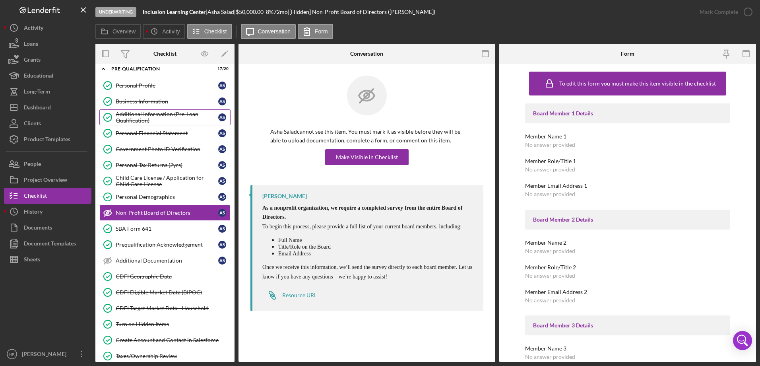
click at [149, 115] on div "Additional Information (Pre-Loan Qualification)" at bounding box center [167, 117] width 103 height 13
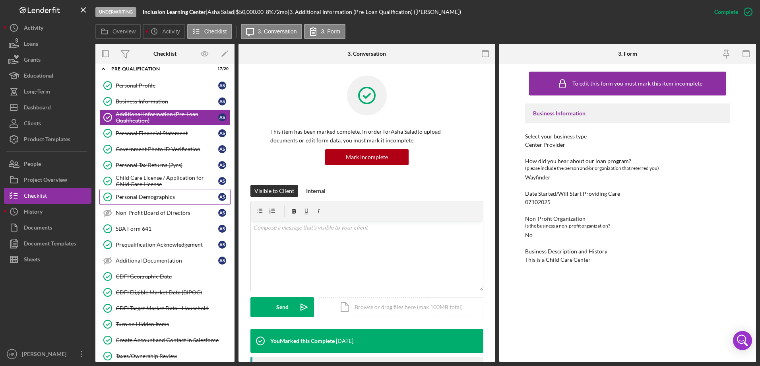
click at [139, 200] on div "Personal Demographics" at bounding box center [167, 197] width 103 height 6
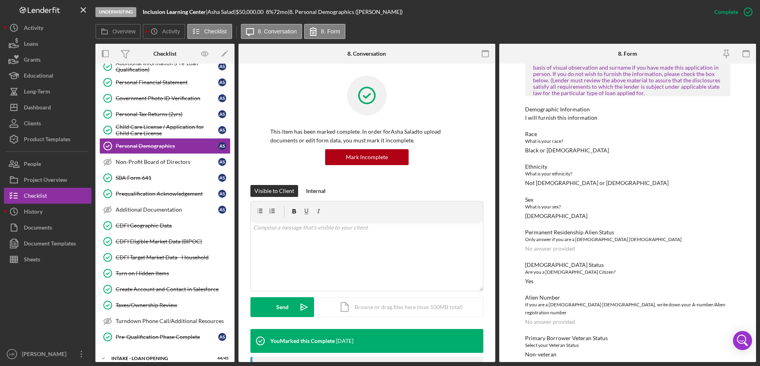
scroll to position [138, 0]
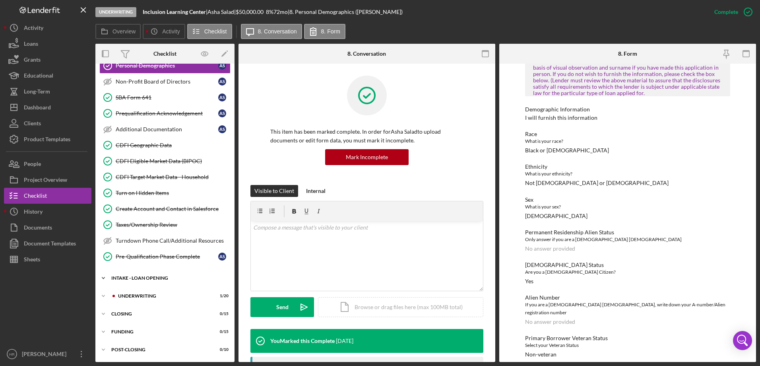
click at [140, 281] on div "Icon/Expander INTAKE - LOAN OPENING 44 / 45" at bounding box center [164, 278] width 139 height 16
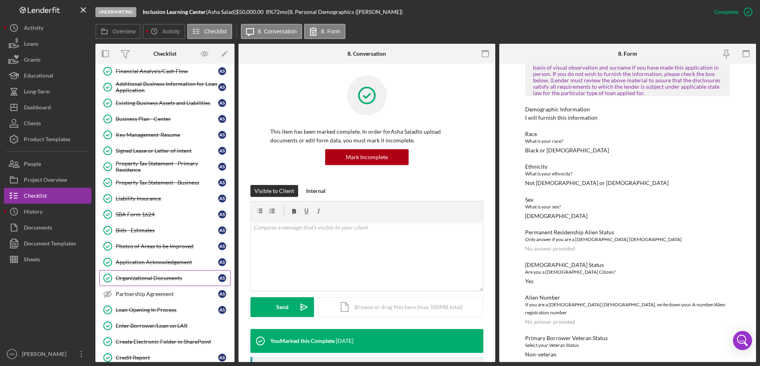
scroll to position [535, 0]
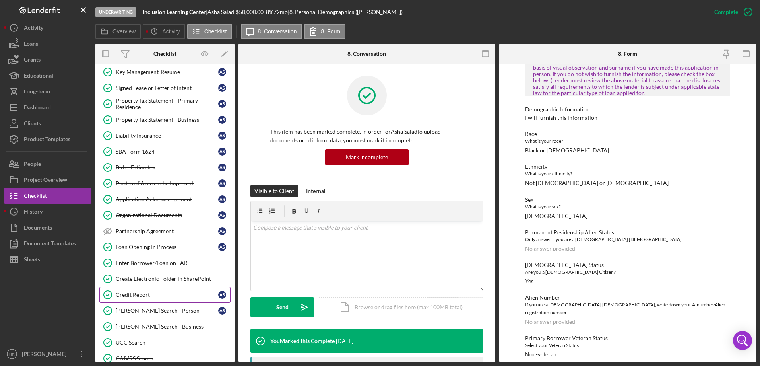
click at [140, 295] on div "Credit Report" at bounding box center [167, 294] width 103 height 6
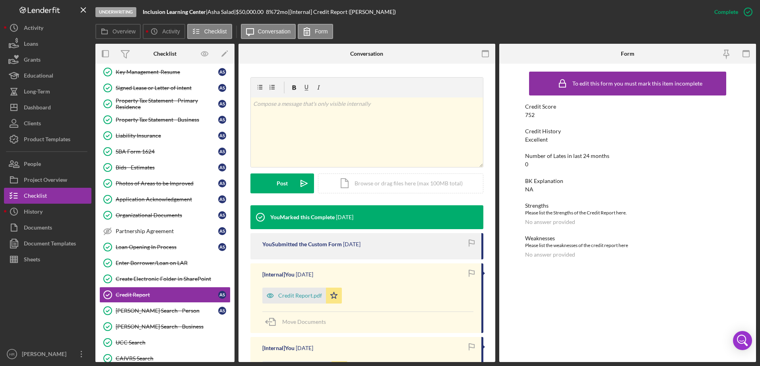
scroll to position [119, 0]
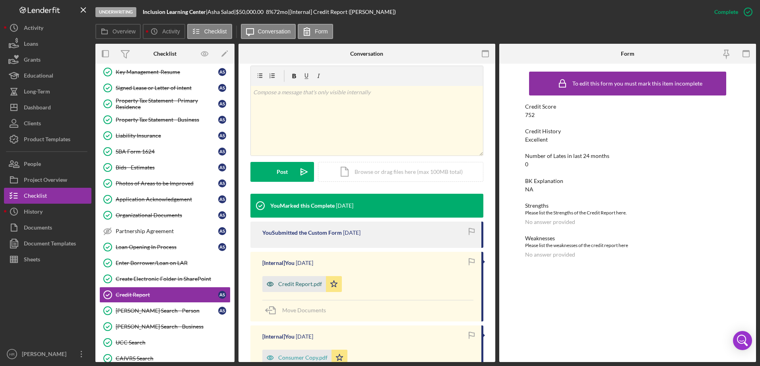
click at [290, 283] on div "Credit Report.pdf" at bounding box center [300, 284] width 44 height 6
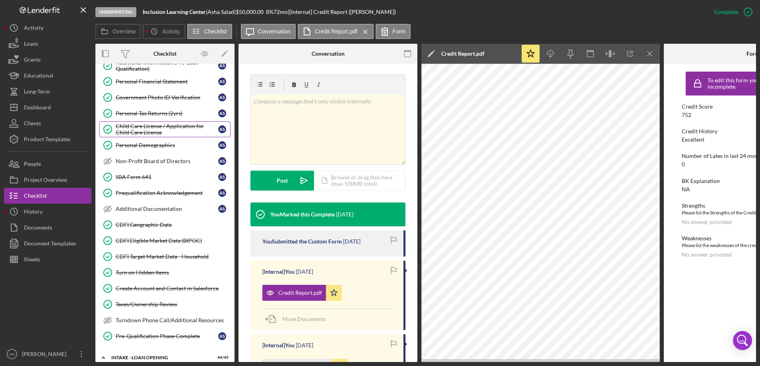
scroll to position [0, 0]
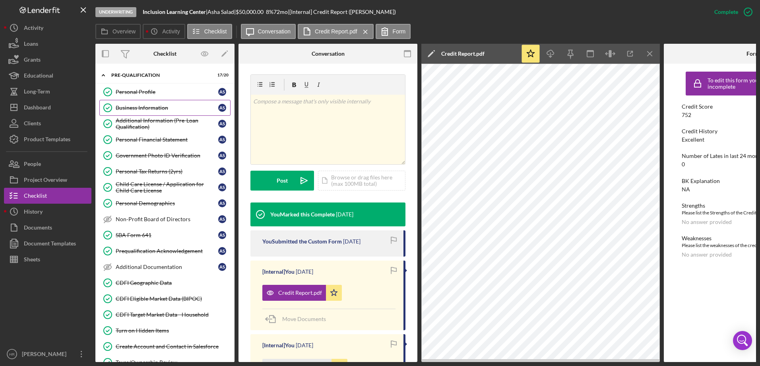
click at [155, 109] on div "Business Information" at bounding box center [167, 108] width 103 height 6
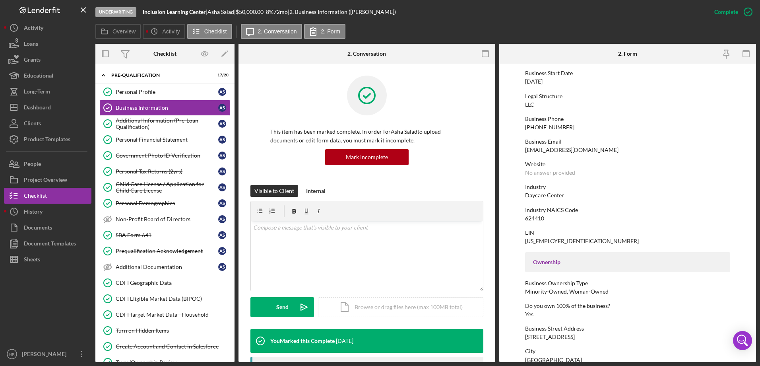
scroll to position [80, 0]
click at [173, 124] on div "Additional Information (Pre-Loan Qualification)" at bounding box center [167, 123] width 103 height 13
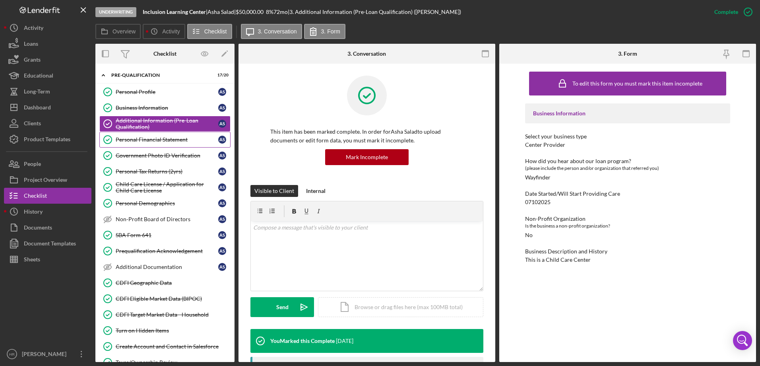
click at [143, 140] on div "Personal Financial Statement" at bounding box center [167, 139] width 103 height 6
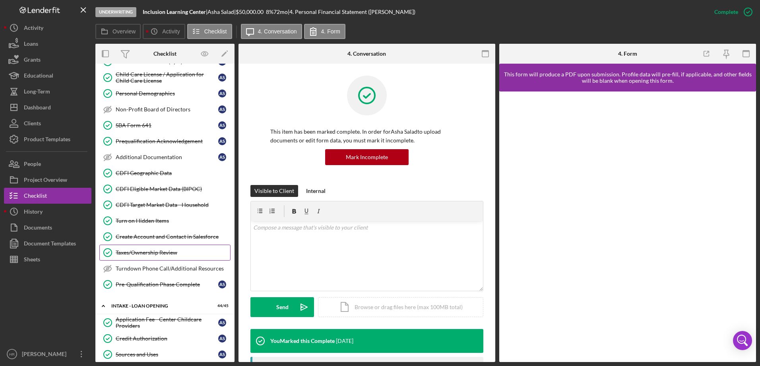
scroll to position [159, 0]
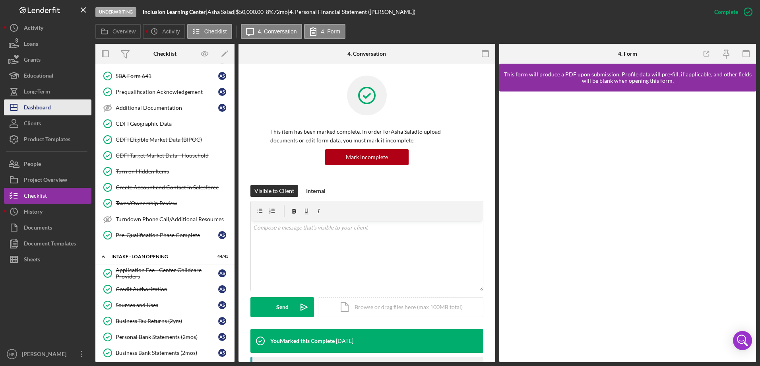
click at [38, 112] on div "Dashboard" at bounding box center [37, 108] width 27 height 18
